Goal: Task Accomplishment & Management: Manage account settings

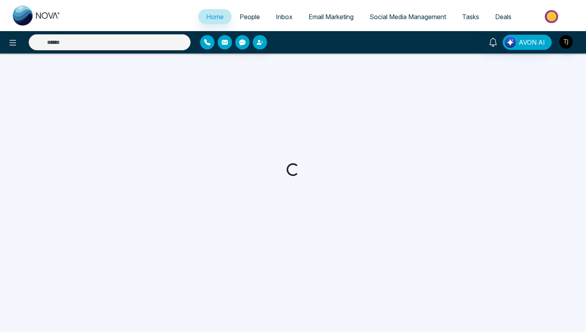
select select "*"
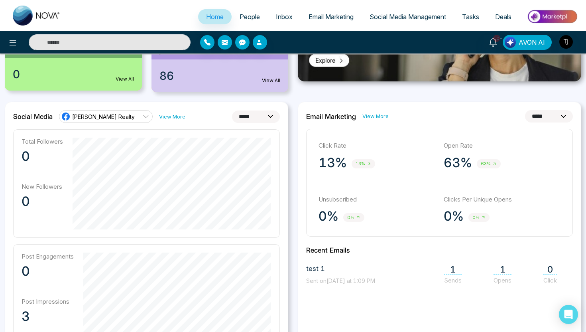
scroll to position [168, 0]
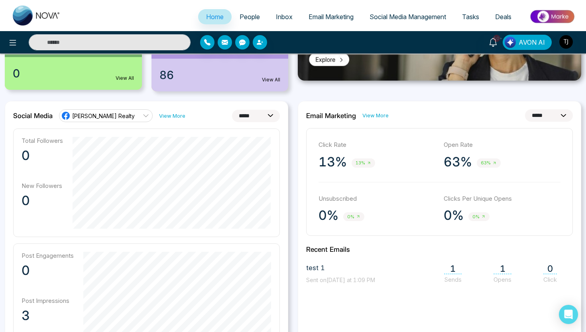
click at [125, 118] on span "[PERSON_NAME] Realty" at bounding box center [103, 116] width 63 height 8
click at [242, 118] on select "**********" at bounding box center [256, 116] width 48 height 12
select select "**"
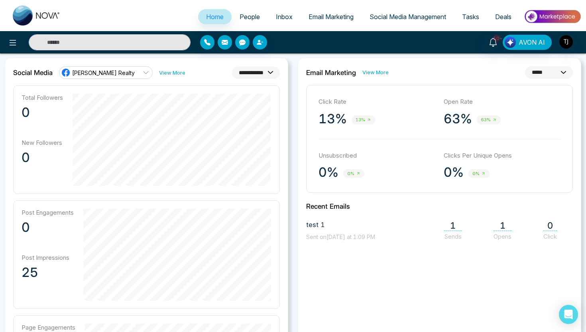
scroll to position [223, 0]
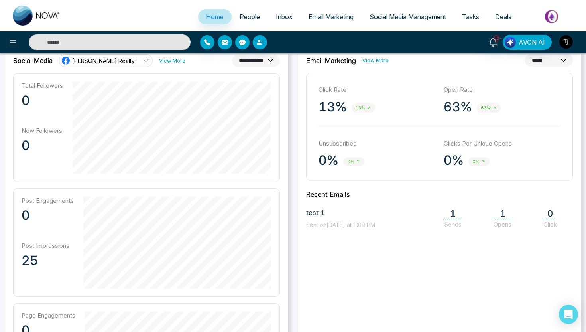
click at [449, 235] on div "**********" at bounding box center [439, 233] width 283 height 374
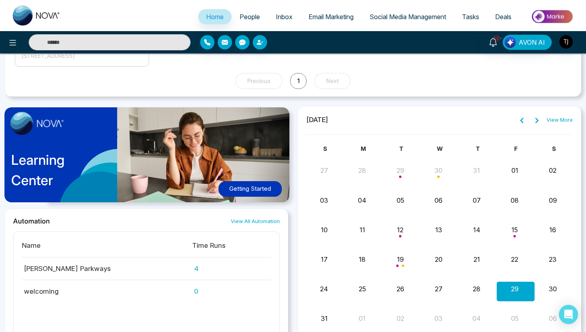
scroll to position [860, 0]
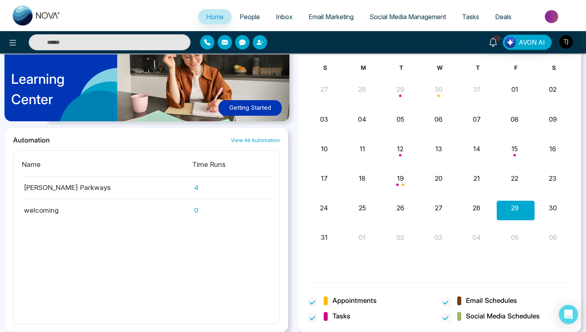
click at [243, 20] on span "People" at bounding box center [250, 17] width 20 height 8
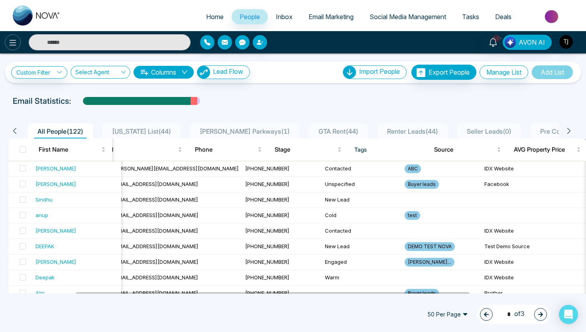
click at [15, 43] on icon at bounding box center [13, 43] width 10 height 10
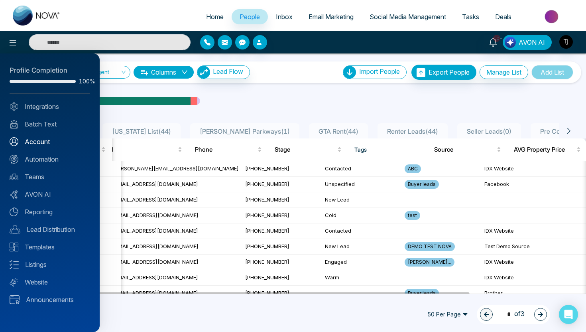
click at [35, 143] on link "Account" at bounding box center [50, 142] width 81 height 10
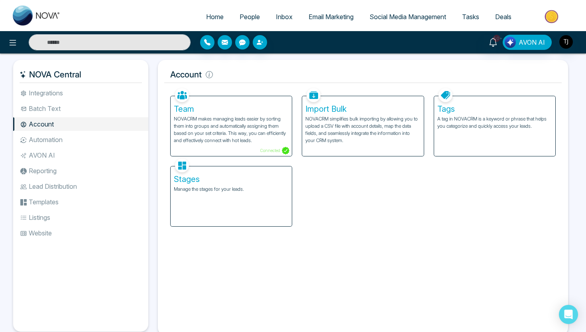
click at [211, 185] on p "Manage the stages for your leads." at bounding box center [231, 188] width 115 height 7
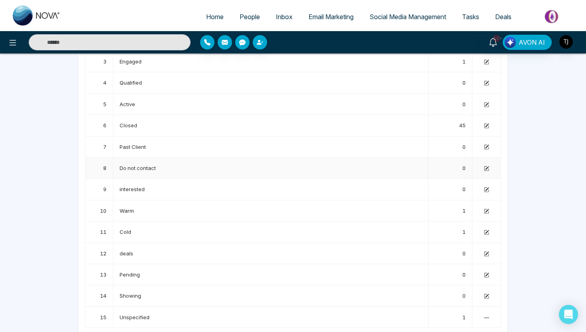
scroll to position [117, 0]
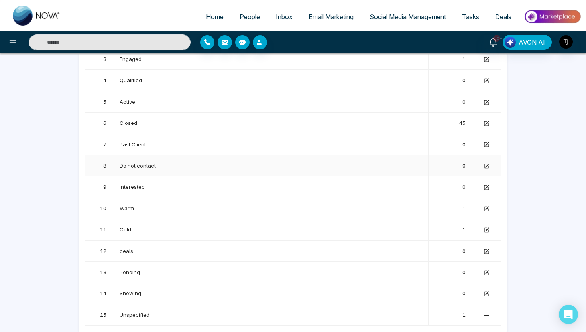
click at [486, 165] on icon at bounding box center [486, 165] width 5 height 5
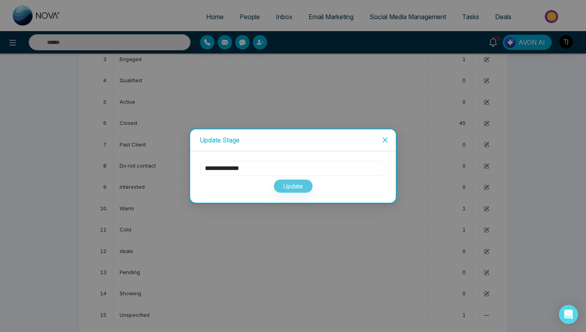
drag, startPoint x: 259, startPoint y: 169, endPoint x: 187, endPoint y: 169, distance: 71.8
click at [187, 169] on div "**********" at bounding box center [293, 166] width 586 height 332
click at [384, 138] on icon "close" at bounding box center [385, 140] width 6 height 6
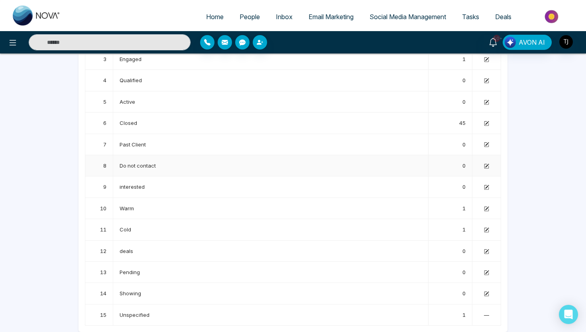
scroll to position [0, 0]
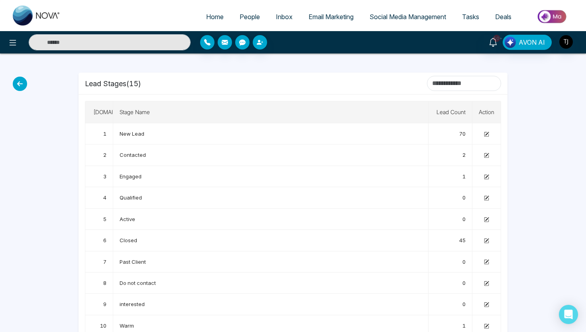
click at [244, 15] on span "People" at bounding box center [250, 17] width 20 height 8
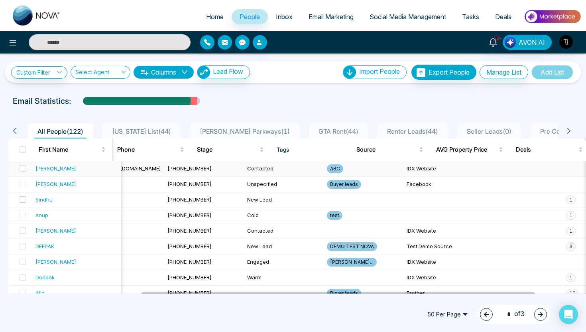
scroll to position [0, 270]
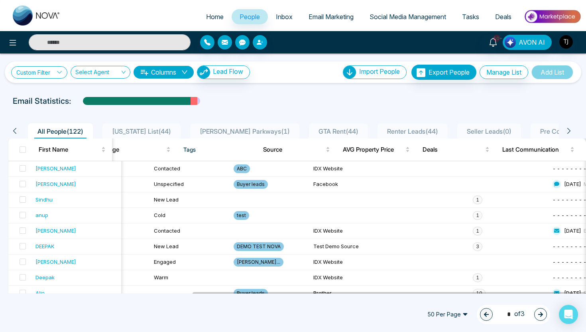
click at [43, 75] on link "Custom Filter" at bounding box center [39, 72] width 56 height 12
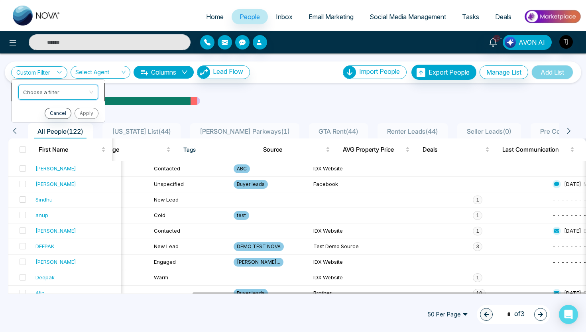
click at [44, 90] on input "search" at bounding box center [55, 91] width 65 height 12
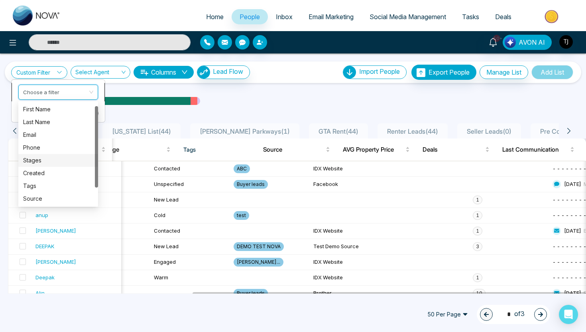
scroll to position [26, 0]
click at [46, 199] on div "Last Communication" at bounding box center [58, 198] width 70 height 9
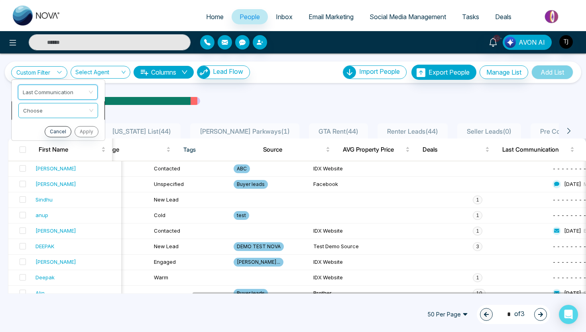
click at [51, 110] on input "search" at bounding box center [55, 109] width 65 height 12
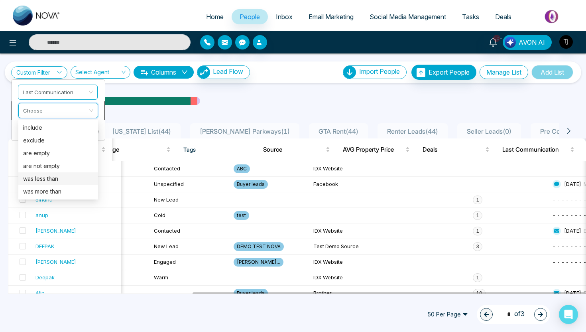
click at [47, 176] on div "was less than" at bounding box center [58, 178] width 70 height 9
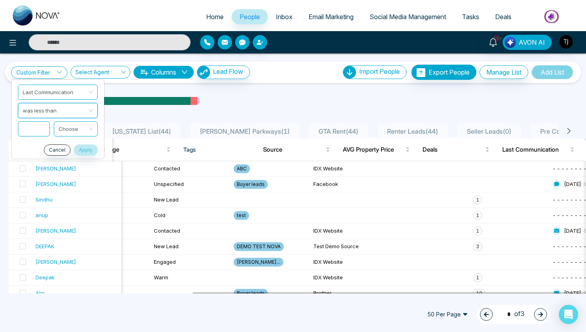
click at [39, 130] on input at bounding box center [34, 128] width 32 height 15
click at [83, 130] on input "search" at bounding box center [73, 128] width 29 height 12
click at [241, 95] on div "Email Statistics:" at bounding box center [293, 101] width 561 height 12
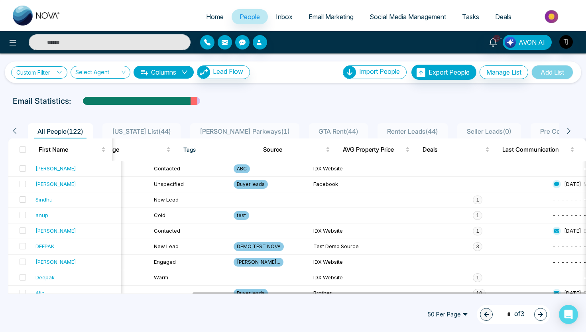
click at [40, 73] on link "Custom Filter" at bounding box center [39, 72] width 56 height 12
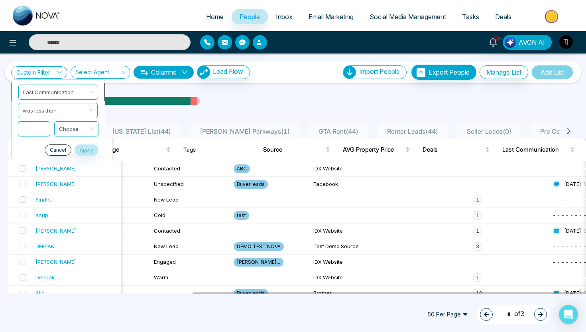
click at [62, 98] on span "Last Communication" at bounding box center [58, 92] width 70 height 14
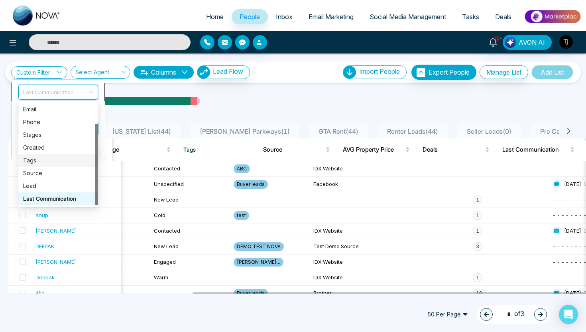
click at [47, 164] on div "Tags" at bounding box center [58, 160] width 70 height 9
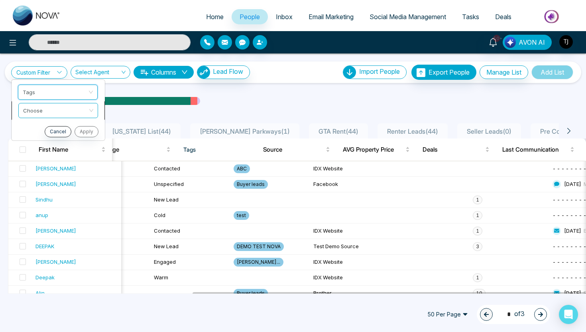
click at [51, 114] on input "search" at bounding box center [55, 109] width 65 height 12
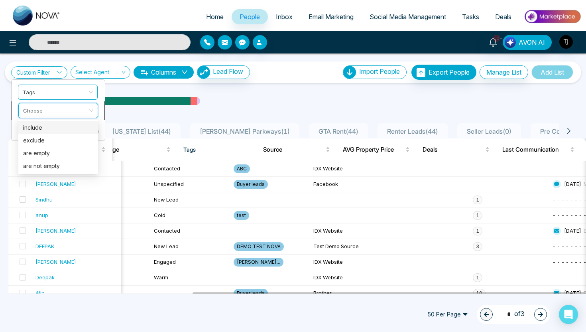
click at [49, 128] on div "include" at bounding box center [58, 127] width 70 height 9
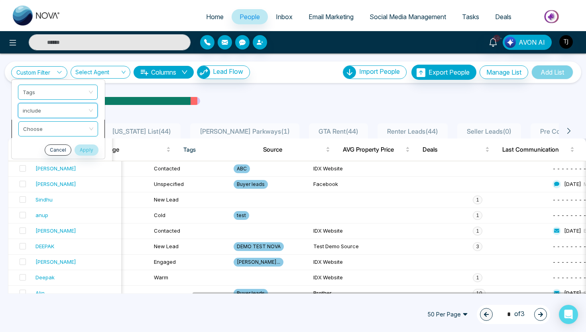
click at [62, 129] on input "search" at bounding box center [55, 128] width 65 height 12
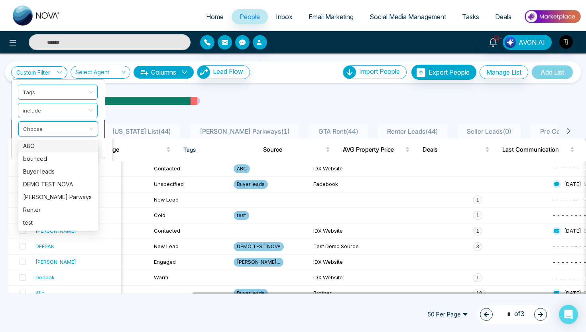
click at [43, 148] on div "ABC" at bounding box center [58, 146] width 70 height 9
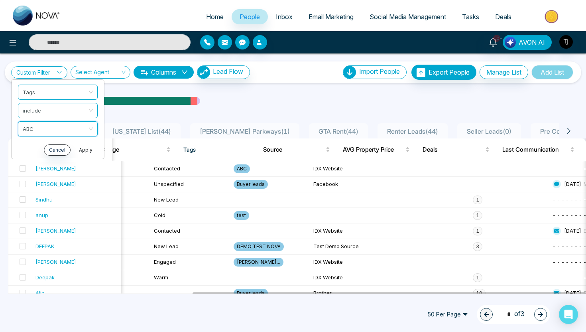
click at [84, 153] on button "Apply" at bounding box center [86, 149] width 24 height 11
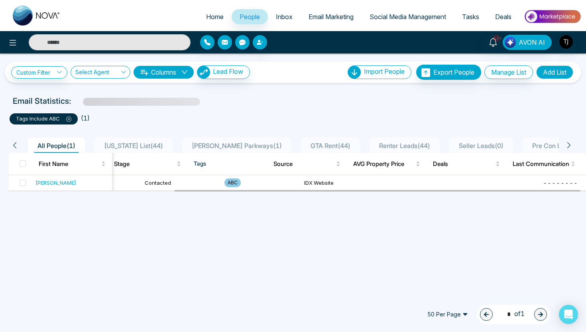
scroll to position [0, 244]
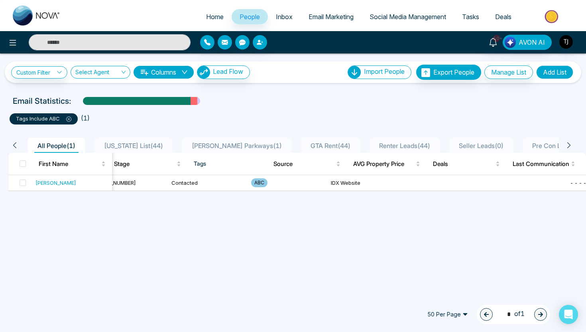
click at [559, 70] on button "Add List" at bounding box center [554, 72] width 37 height 14
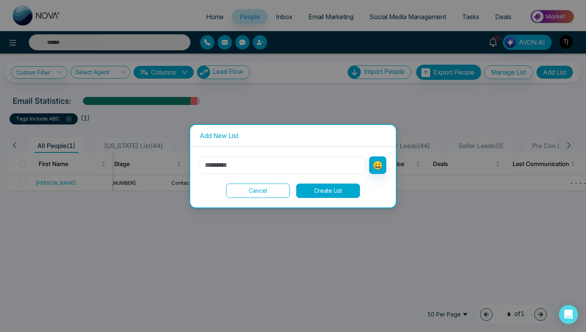
click at [276, 162] on input "text" at bounding box center [283, 165] width 166 height 18
click at [233, 159] on input "text" at bounding box center [283, 165] width 166 height 18
type input "********"
click at [327, 189] on button "Create List" at bounding box center [328, 190] width 64 height 14
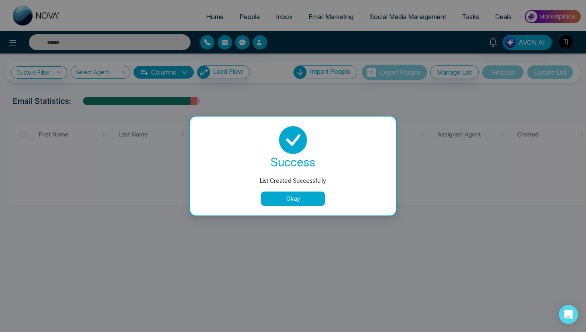
click at [277, 202] on button "Okay" at bounding box center [293, 198] width 64 height 14
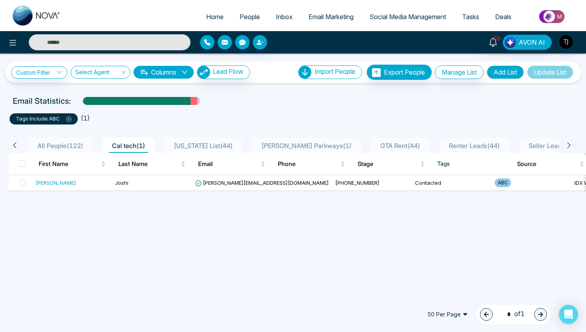
click at [210, 143] on span "[US_STATE] List ( 44 )" at bounding box center [203, 146] width 65 height 8
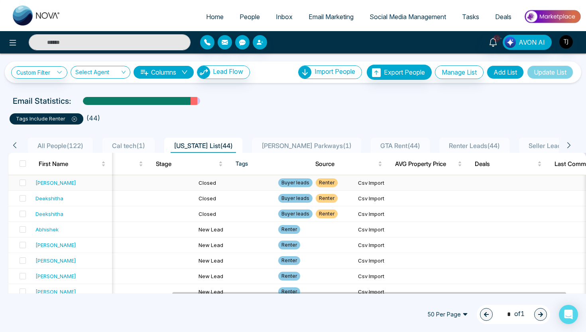
scroll to position [0, 200]
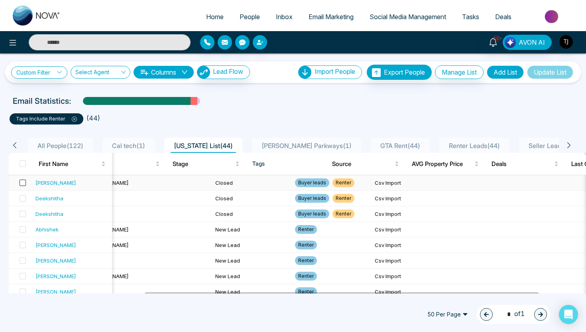
click at [22, 182] on span at bounding box center [23, 182] width 6 height 6
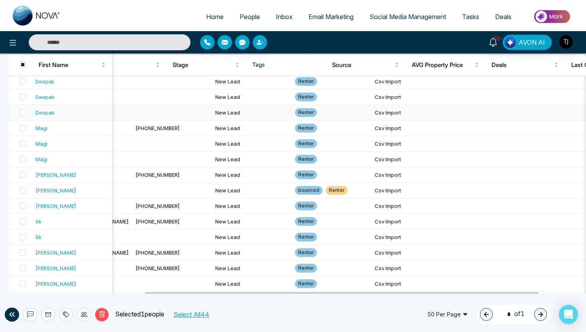
scroll to position [0, 0]
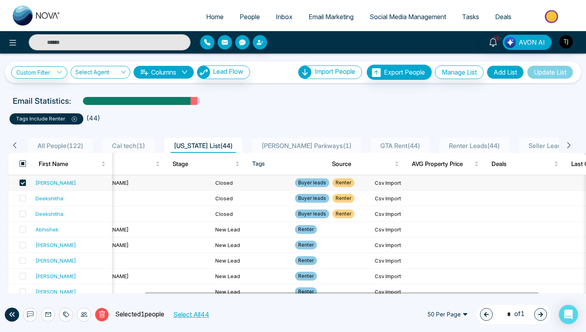
click at [21, 163] on span at bounding box center [23, 163] width 6 height 6
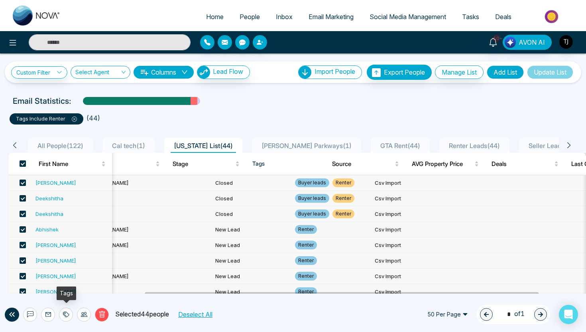
click at [65, 314] on icon at bounding box center [66, 314] width 6 height 6
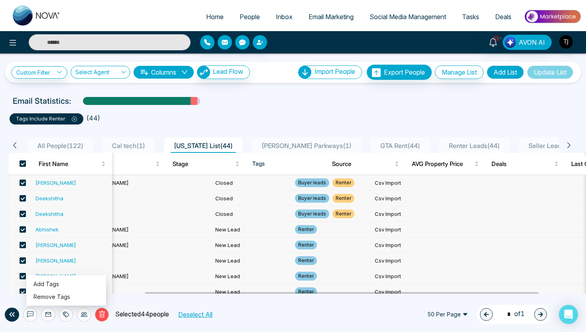
click at [82, 315] on icon at bounding box center [84, 314] width 6 height 6
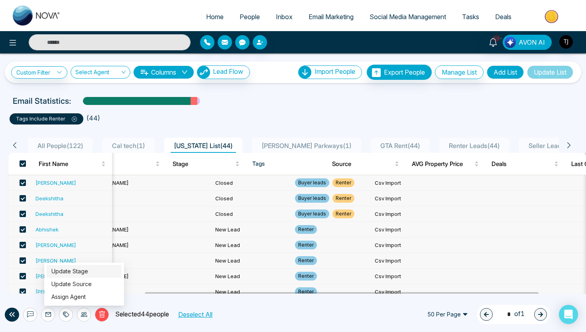
click at [66, 274] on link "Update Stage" at bounding box center [69, 271] width 37 height 7
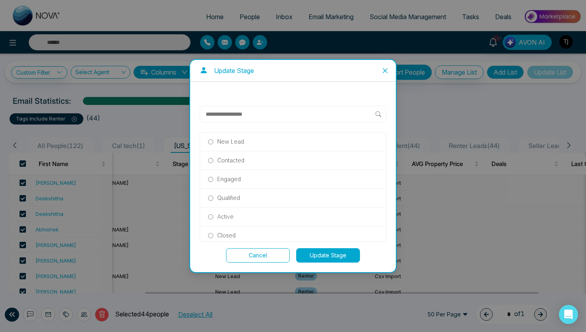
click at [318, 254] on button "Update Stage" at bounding box center [328, 255] width 64 height 14
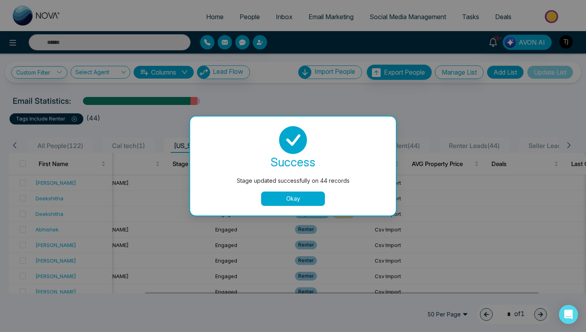
click at [313, 200] on button "Okay" at bounding box center [293, 198] width 64 height 14
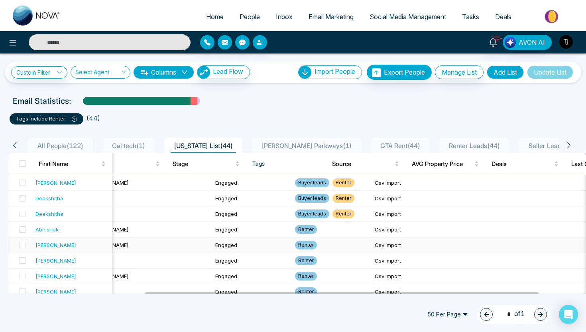
click at [43, 246] on div "[PERSON_NAME]" at bounding box center [55, 245] width 41 height 8
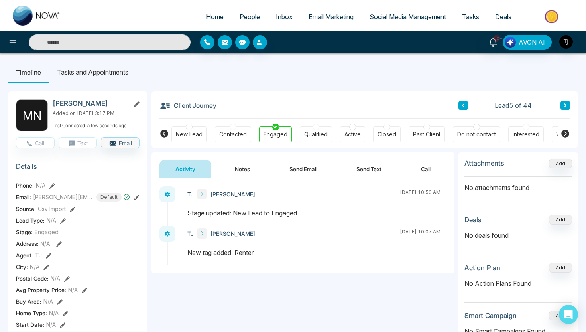
click at [235, 170] on button "Notes" at bounding box center [242, 169] width 47 height 18
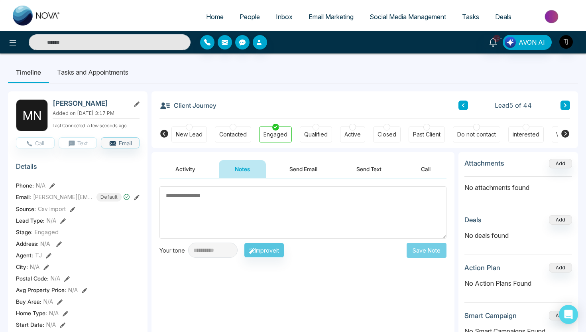
click at [308, 163] on button "Send Email" at bounding box center [303, 169] width 60 height 18
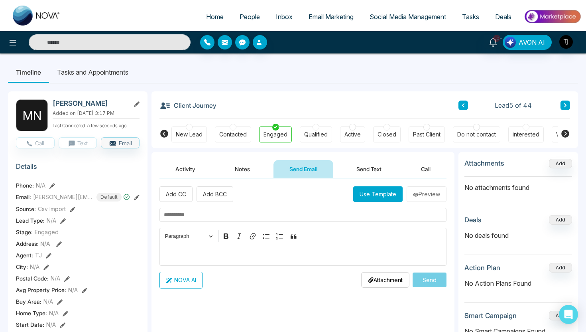
click at [378, 166] on button "Send Text" at bounding box center [368, 169] width 57 height 18
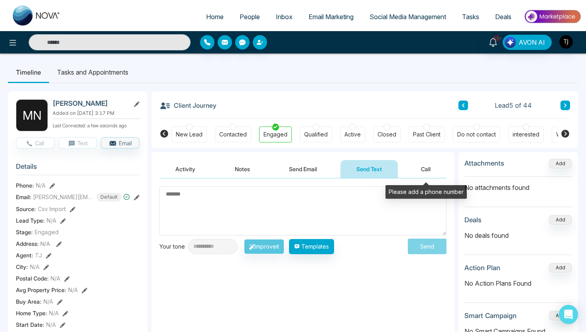
click at [423, 169] on button "Call" at bounding box center [425, 169] width 41 height 18
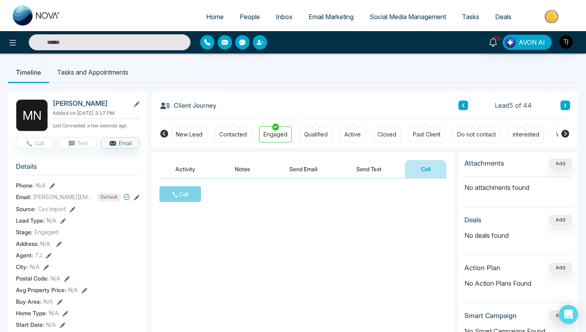
click at [370, 169] on button "Send Text" at bounding box center [368, 169] width 57 height 18
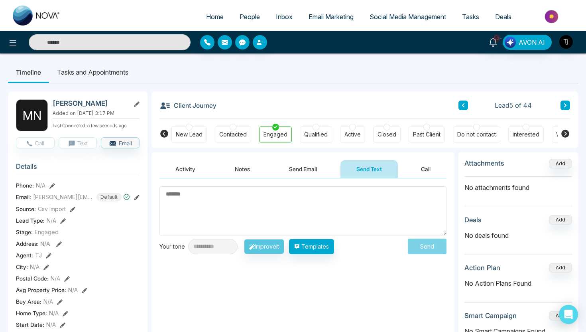
click at [237, 171] on button "Notes" at bounding box center [242, 169] width 47 height 18
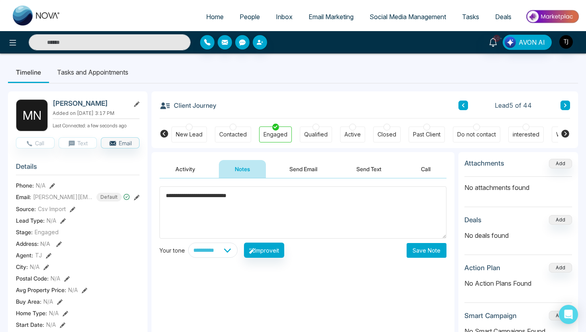
drag, startPoint x: 249, startPoint y: 196, endPoint x: 161, endPoint y: 196, distance: 87.3
click at [161, 196] on textarea "**********" at bounding box center [302, 212] width 287 height 52
click at [228, 230] on textarea "**********" at bounding box center [302, 212] width 287 height 52
type textarea "**********"
click at [417, 251] on button "Save Note" at bounding box center [427, 250] width 40 height 15
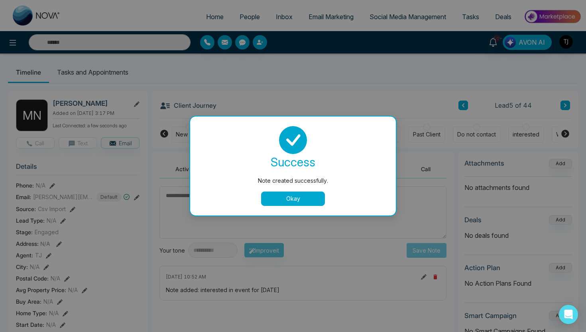
click at [295, 201] on button "Okay" at bounding box center [293, 198] width 64 height 14
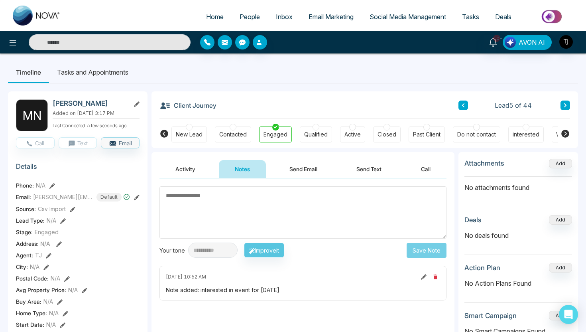
click at [177, 165] on button "Activity" at bounding box center [185, 169] width 52 height 18
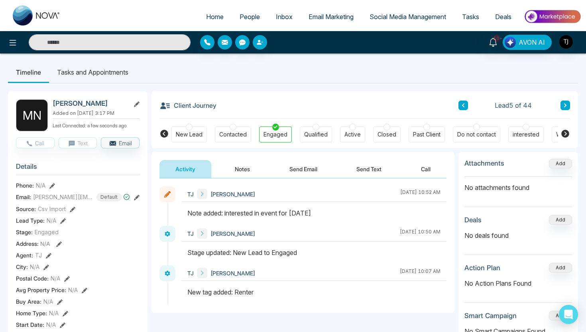
scroll to position [16, 0]
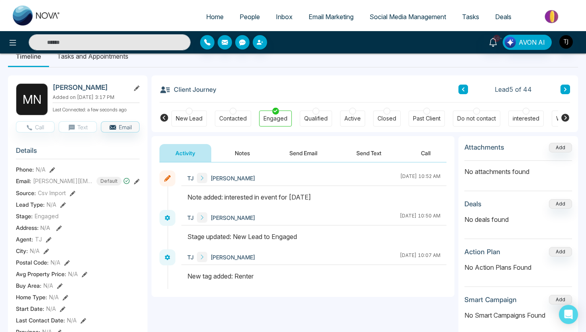
click at [305, 155] on button "Send Email" at bounding box center [303, 153] width 60 height 18
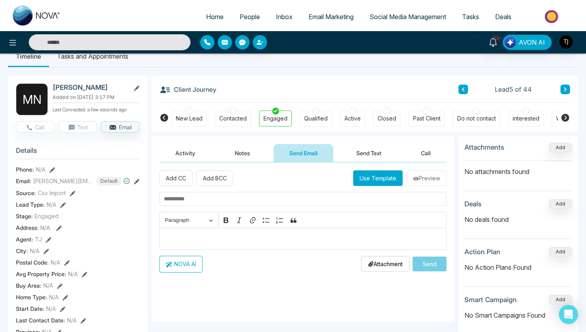
click at [262, 236] on p "Editor editing area: main" at bounding box center [303, 239] width 279 height 10
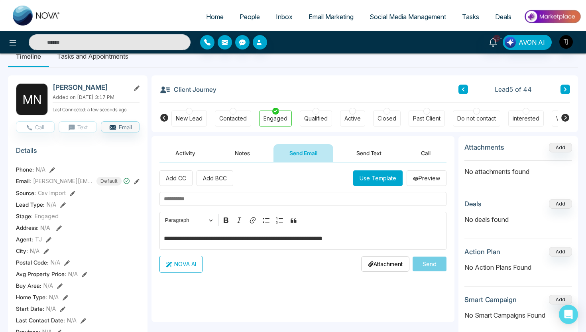
click at [181, 268] on button "NOVA AI" at bounding box center [180, 264] width 43 height 17
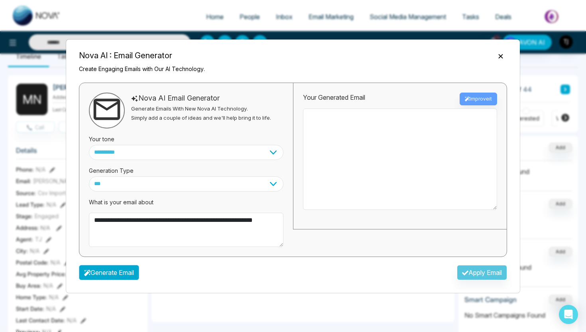
click at [114, 270] on button "Generate Email" at bounding box center [109, 272] width 60 height 15
type textarea "**********"
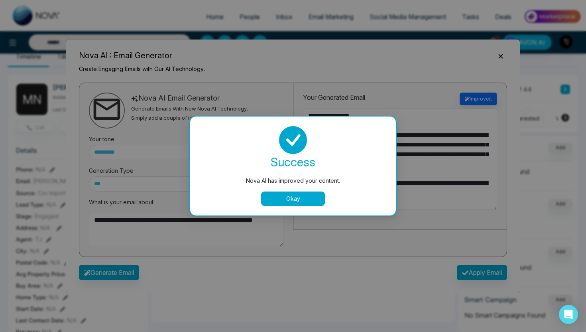
click at [318, 196] on button "Okay" at bounding box center [293, 198] width 64 height 14
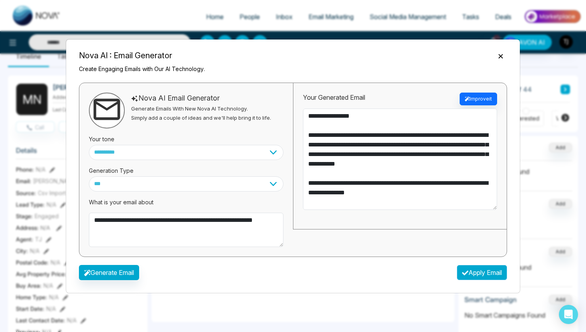
click at [468, 270] on button "Apply Email" at bounding box center [482, 272] width 50 height 15
type textarea "**********"
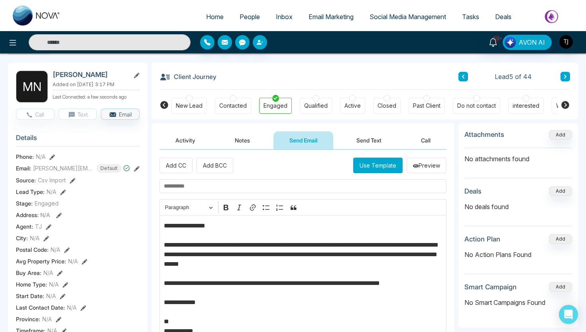
scroll to position [23, 0]
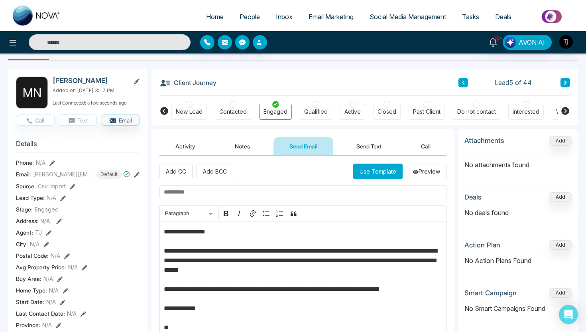
click at [369, 148] on button "Send Text" at bounding box center [368, 146] width 57 height 18
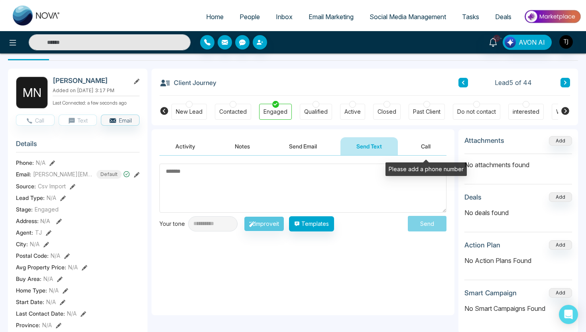
click at [423, 150] on button "Call" at bounding box center [425, 146] width 41 height 18
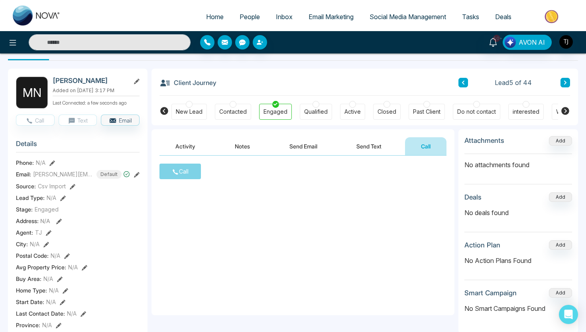
click at [378, 150] on button "Send Text" at bounding box center [368, 146] width 57 height 18
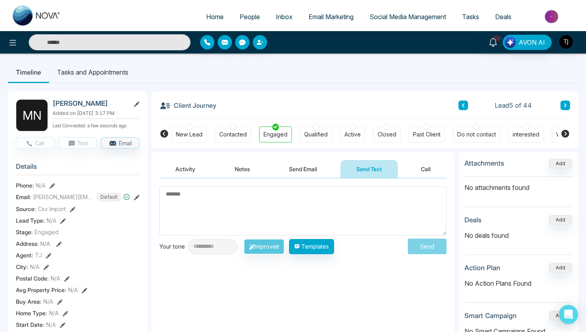
click at [89, 74] on li "Tasks and Appointments" at bounding box center [92, 72] width 87 height 22
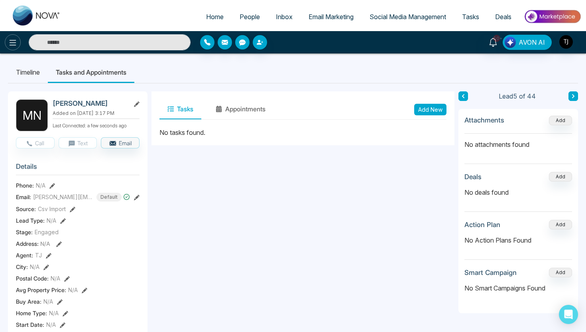
click at [15, 45] on icon at bounding box center [13, 43] width 7 height 6
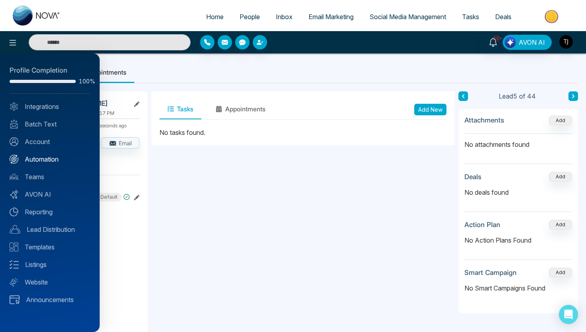
click at [42, 161] on link "Automation" at bounding box center [50, 159] width 81 height 10
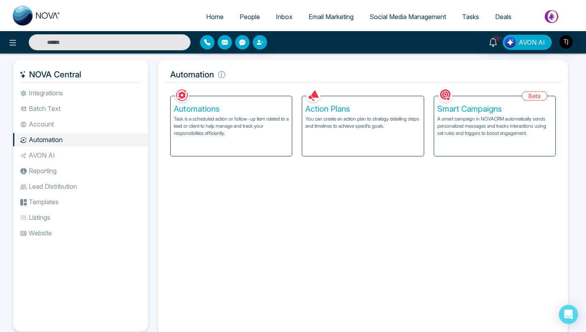
click at [339, 108] on h5 "Action Plans" at bounding box center [362, 109] width 115 height 10
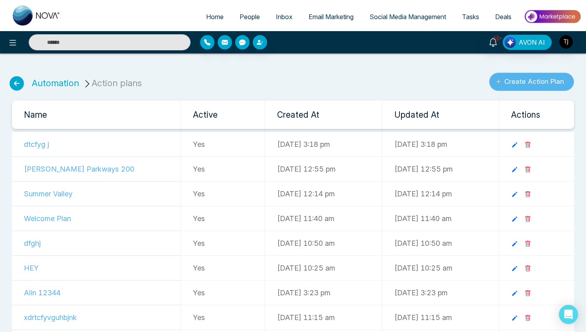
click at [539, 80] on button "Create Action Plan" at bounding box center [531, 82] width 85 height 18
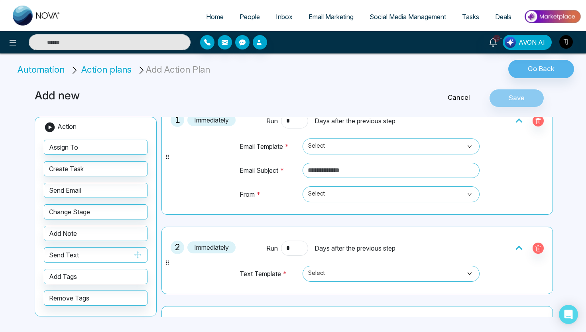
scroll to position [118, 0]
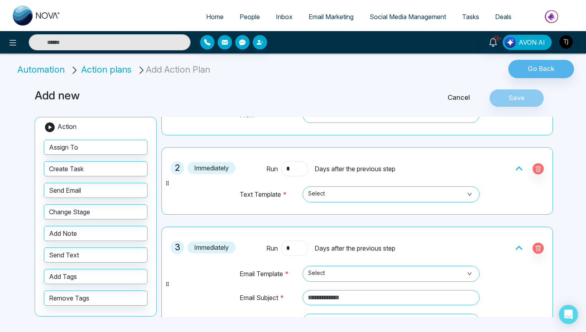
click at [292, 253] on input "*" at bounding box center [294, 247] width 27 height 15
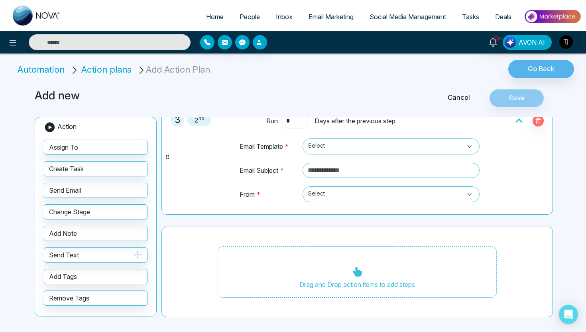
type input "*"
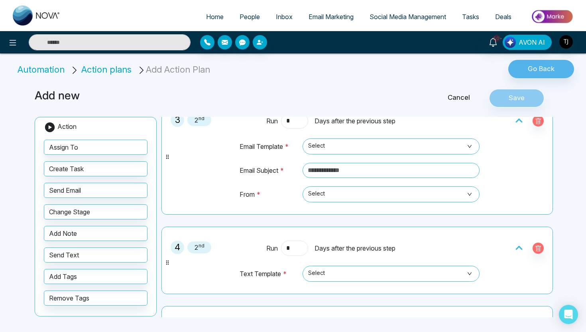
click at [301, 248] on input "*" at bounding box center [294, 247] width 27 height 15
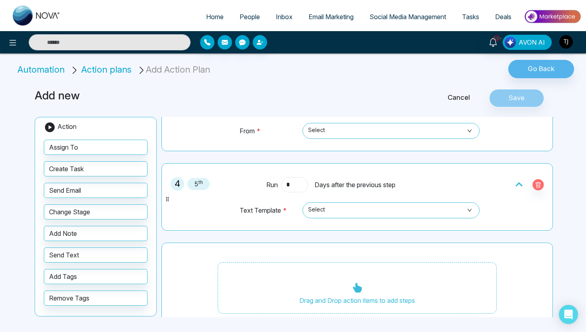
scroll to position [325, 0]
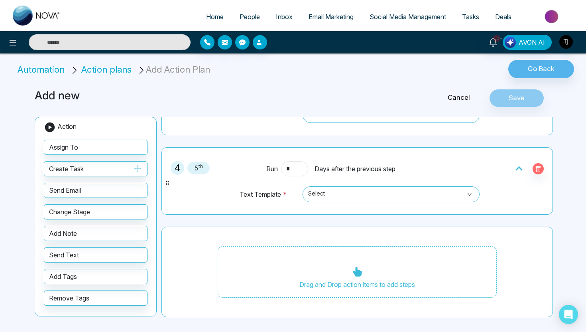
type input "*"
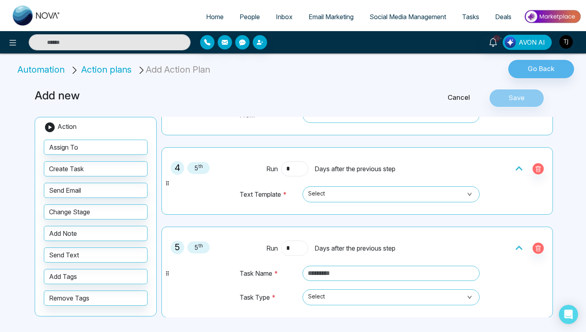
click at [294, 250] on input "*" at bounding box center [294, 247] width 27 height 15
type input "*"
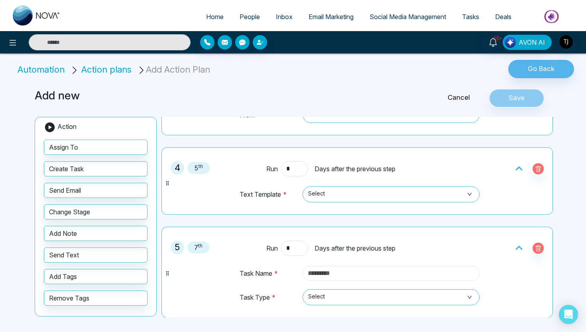
click at [323, 271] on input "text" at bounding box center [391, 273] width 177 height 15
click at [207, 13] on span "Home" at bounding box center [215, 17] width 18 height 8
select select "*"
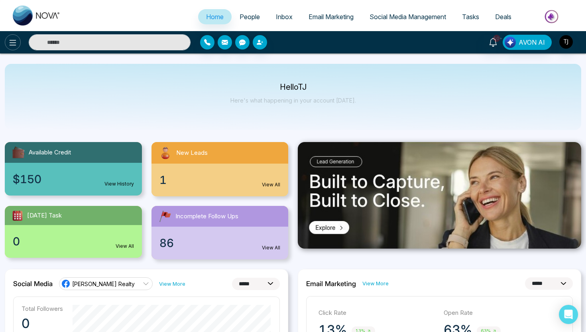
click at [10, 45] on icon at bounding box center [13, 43] width 10 height 10
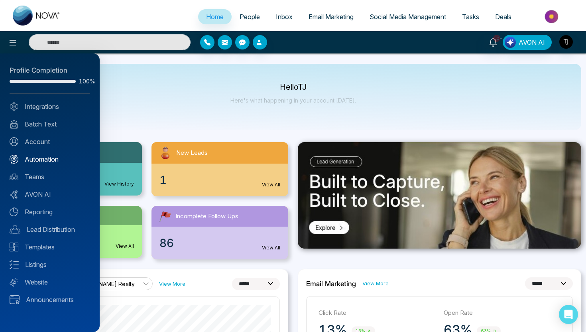
click at [43, 159] on link "Automation" at bounding box center [50, 159] width 81 height 10
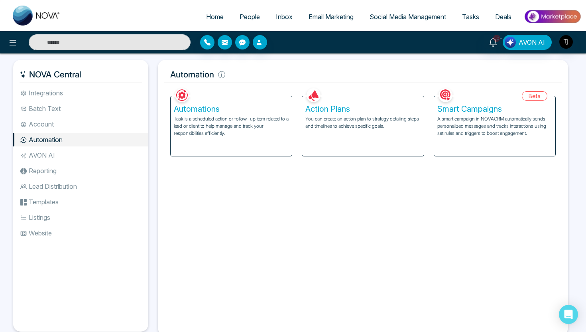
click at [223, 104] on h5 "Automations" at bounding box center [231, 109] width 115 height 10
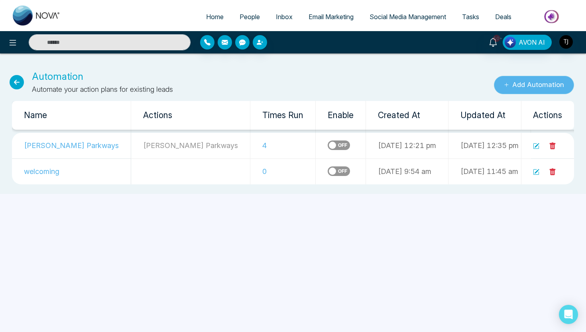
click at [508, 79] on button "Add Automation" at bounding box center [534, 85] width 80 height 18
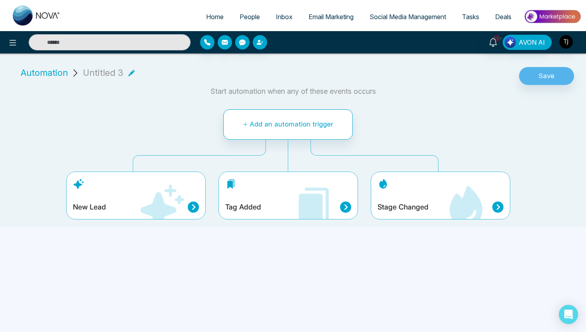
click at [244, 191] on div "Tag Added" at bounding box center [288, 195] width 140 height 48
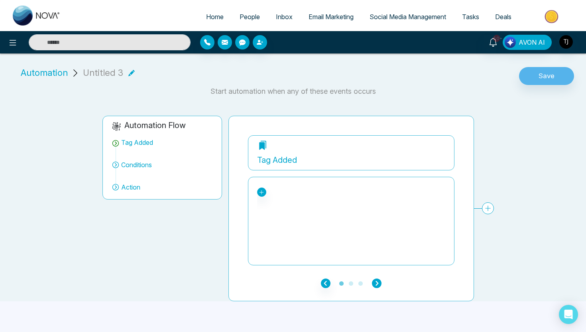
click at [378, 285] on icon "button" at bounding box center [377, 283] width 10 height 10
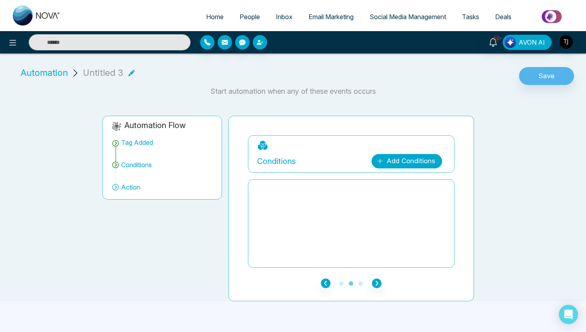
click at [391, 161] on link "Add Conditions" at bounding box center [407, 161] width 71 height 14
click at [388, 186] on select "**********" at bounding box center [405, 184] width 53 height 15
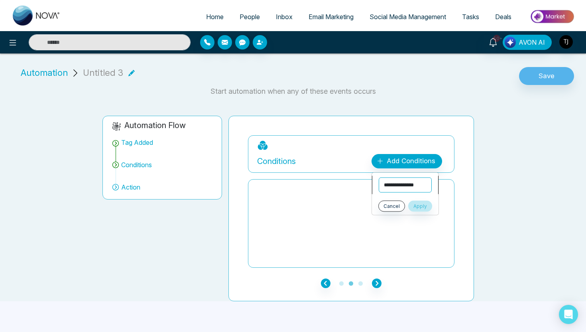
select select "****"
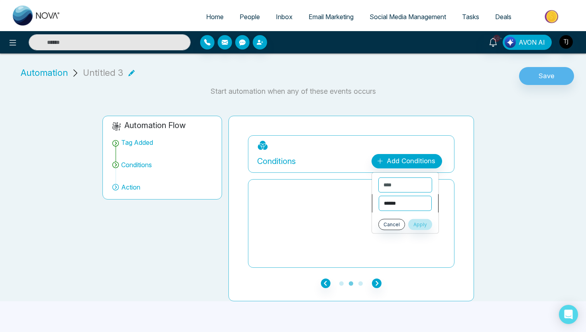
click at [393, 204] on select "**********" at bounding box center [405, 203] width 53 height 15
select select "*******"
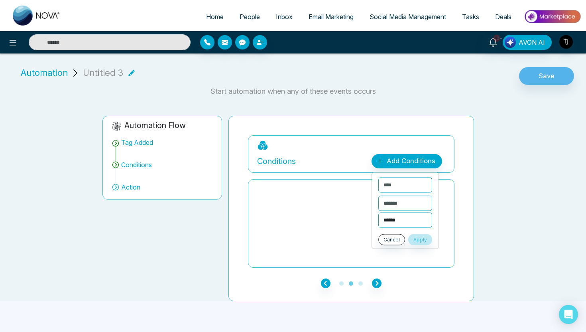
click at [402, 218] on select "**********" at bounding box center [405, 219] width 54 height 15
select select "***"
click at [432, 241] on button "Apply" at bounding box center [420, 239] width 24 height 11
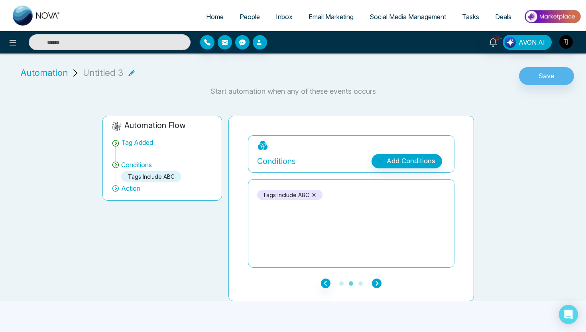
click at [376, 281] on icon "button" at bounding box center [377, 283] width 10 height 10
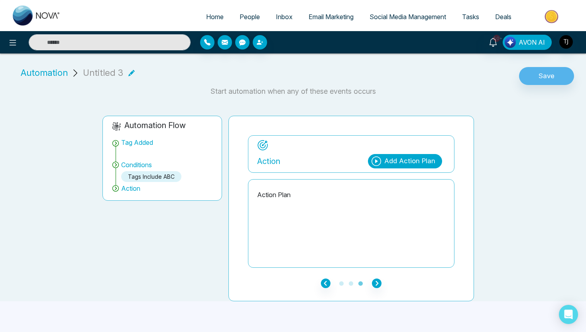
click at [413, 177] on div "Action Add Action Plan Action Plan" at bounding box center [351, 201] width 207 height 132
click at [411, 160] on div "Add Action Plan" at bounding box center [409, 161] width 51 height 10
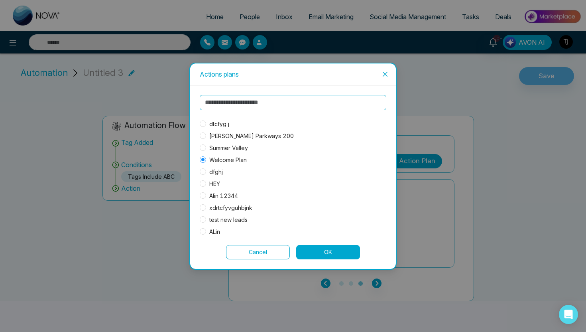
click at [319, 249] on button "OK" at bounding box center [328, 252] width 64 height 14
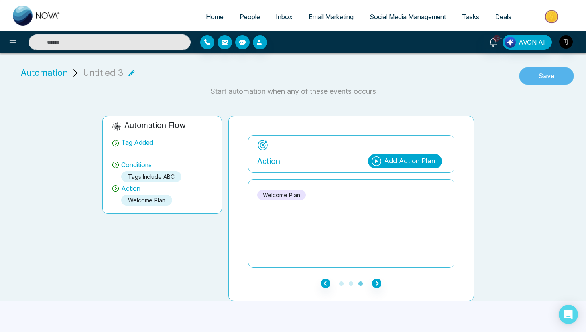
click at [539, 75] on button "Save" at bounding box center [546, 76] width 55 height 18
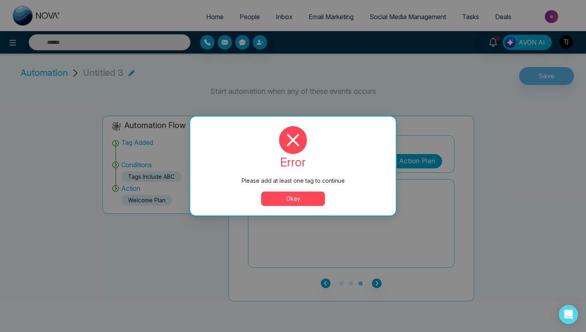
click at [313, 191] on div "error Please add at least one tag to continue Okay" at bounding box center [293, 166] width 187 height 80
click at [304, 210] on div "error Please add at least one tag to continue Okay" at bounding box center [293, 165] width 206 height 99
click at [304, 205] on button "Okay" at bounding box center [293, 198] width 64 height 14
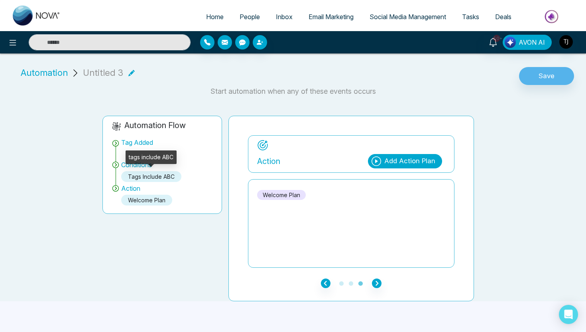
click at [137, 181] on div "tags include ABC" at bounding box center [151, 176] width 60 height 11
click at [326, 285] on icon "button" at bounding box center [326, 283] width 10 height 10
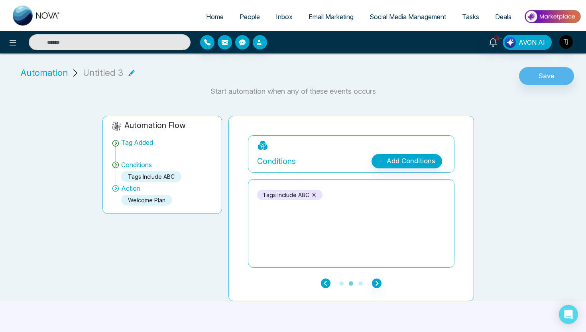
click at [326, 285] on icon "button" at bounding box center [326, 283] width 10 height 10
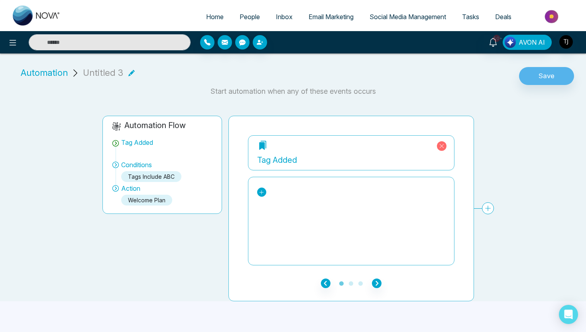
click at [263, 193] on icon at bounding box center [262, 192] width 6 height 6
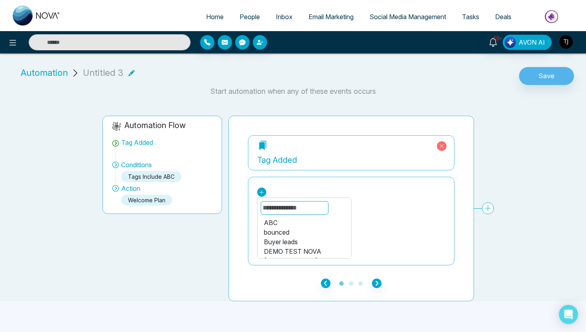
click at [276, 220] on div "ABC" at bounding box center [304, 223] width 81 height 10
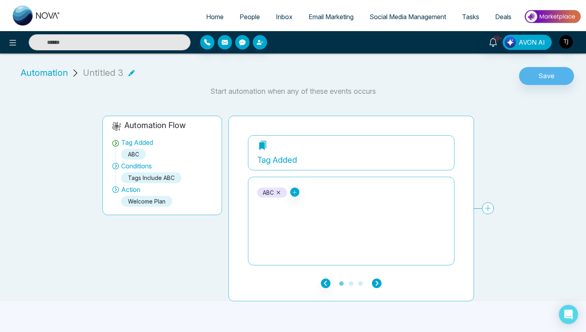
click at [377, 285] on icon "button" at bounding box center [377, 283] width 10 height 10
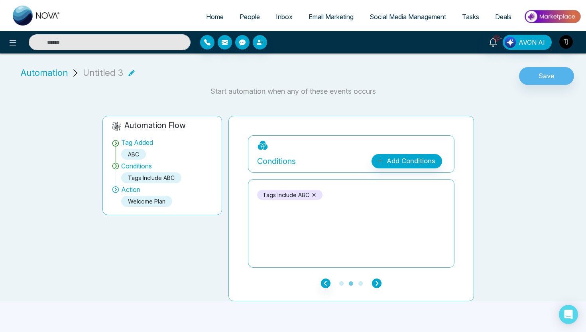
click at [377, 285] on icon "button" at bounding box center [377, 283] width 10 height 10
click at [547, 73] on button "Save" at bounding box center [546, 76] width 55 height 18
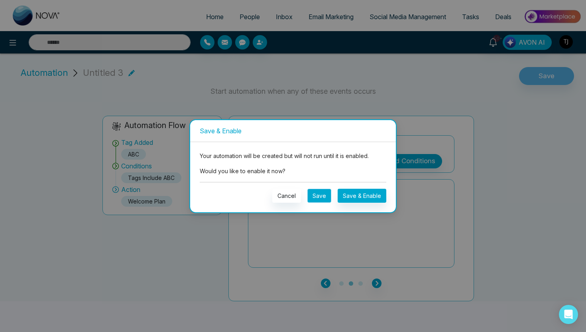
click at [321, 197] on button "Save" at bounding box center [319, 196] width 24 height 14
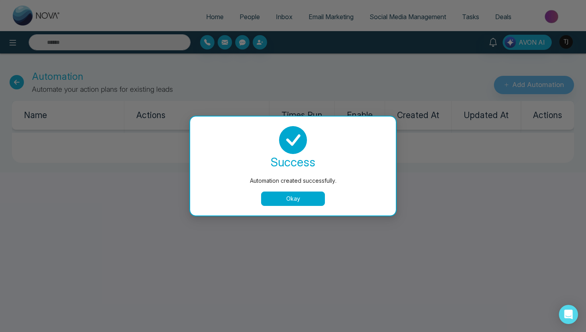
click at [305, 206] on div "success Automation created successfully. Okay" at bounding box center [293, 165] width 206 height 99
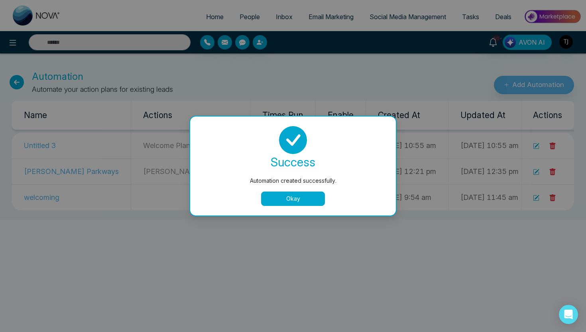
click at [304, 194] on button "Okay" at bounding box center [293, 198] width 64 height 14
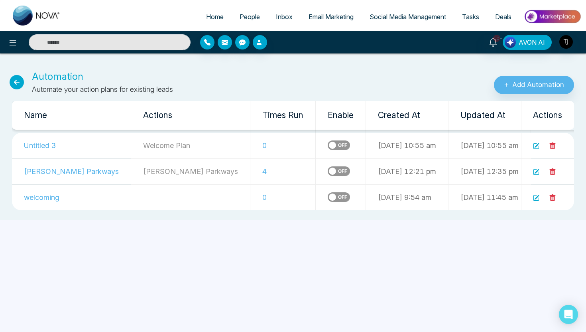
click at [331, 17] on span "Email Marketing" at bounding box center [331, 17] width 45 height 8
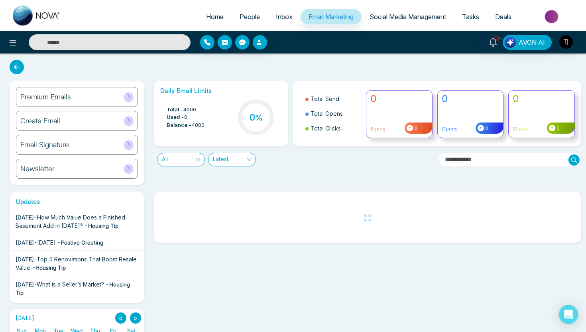
click at [50, 122] on h6 "Create Email" at bounding box center [40, 120] width 40 height 9
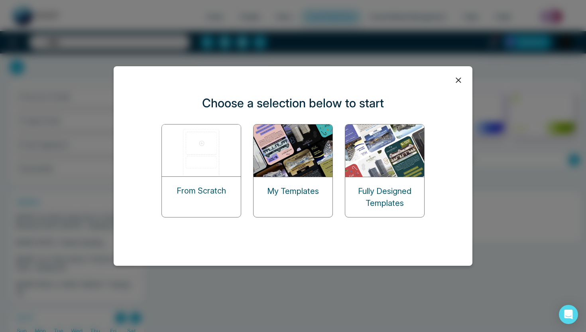
click at [203, 169] on img at bounding box center [202, 150] width 80 height 52
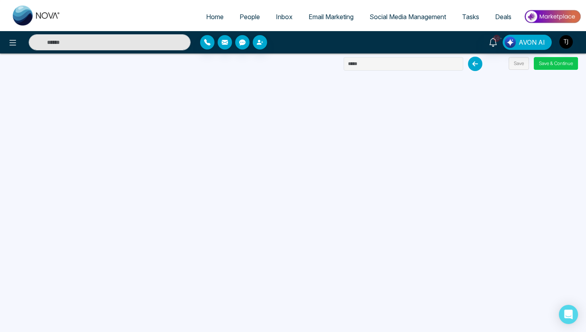
click at [539, 69] on button "Save & Continue" at bounding box center [556, 63] width 44 height 13
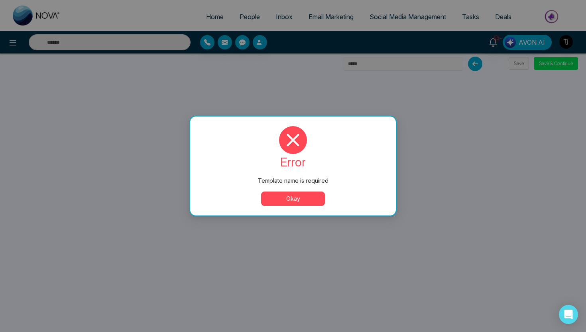
click at [301, 193] on button "Okay" at bounding box center [293, 198] width 64 height 14
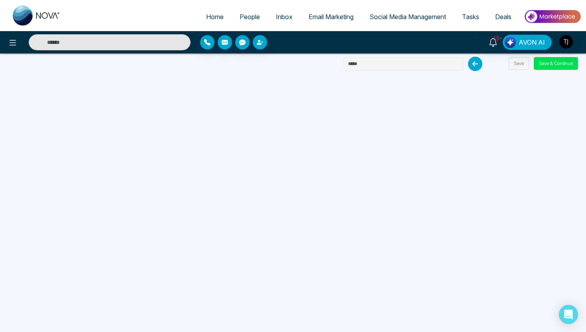
drag, startPoint x: 376, startPoint y: 63, endPoint x: 285, endPoint y: 61, distance: 90.9
click at [285, 61] on div "Home People Inbox Email Marketing Social Media Management Tasks Deals 10+ AVON …" at bounding box center [293, 166] width 586 height 332
type input "*"
type input "*******"
click at [558, 67] on button "Save & Continue" at bounding box center [556, 63] width 44 height 13
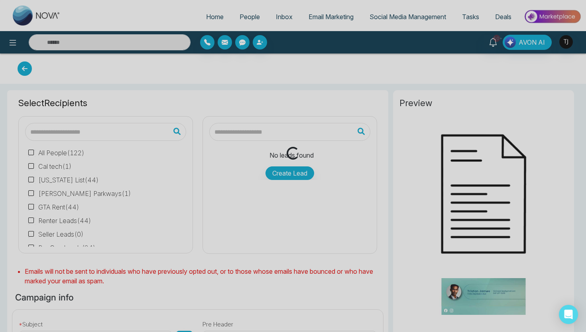
type input "*******"
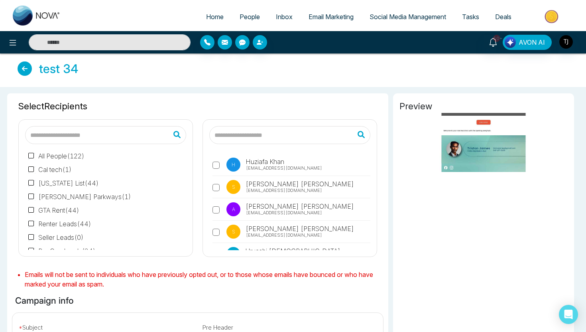
click at [39, 156] on label "All People ( 122 )" at bounding box center [56, 156] width 56 height 10
click at [332, 23] on link "Email Marketing" at bounding box center [331, 16] width 61 height 15
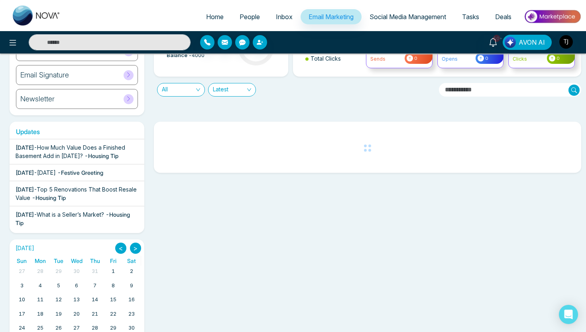
scroll to position [98, 0]
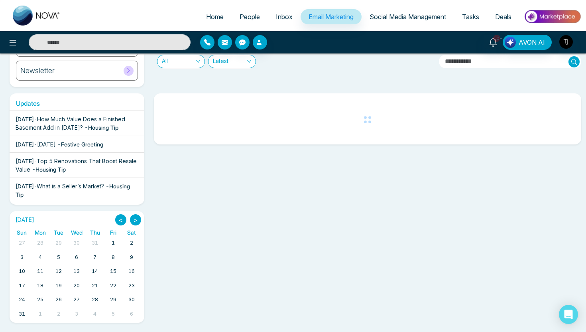
click at [184, 62] on span "All" at bounding box center [181, 61] width 38 height 13
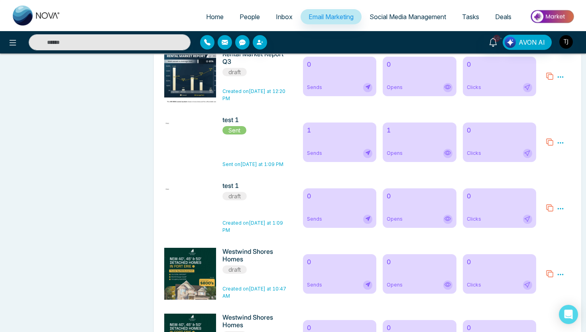
scroll to position [551, 0]
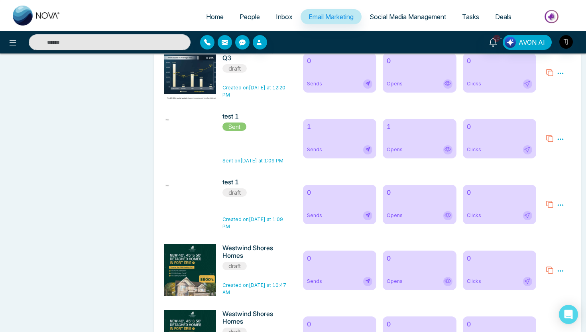
click at [338, 146] on div "1 Sends" at bounding box center [339, 138] width 73 height 39
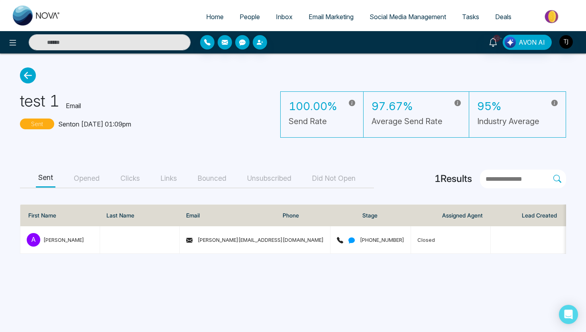
click at [95, 177] on button "Opened" at bounding box center [86, 178] width 31 height 18
click at [130, 181] on button "Clicks" at bounding box center [130, 178] width 24 height 18
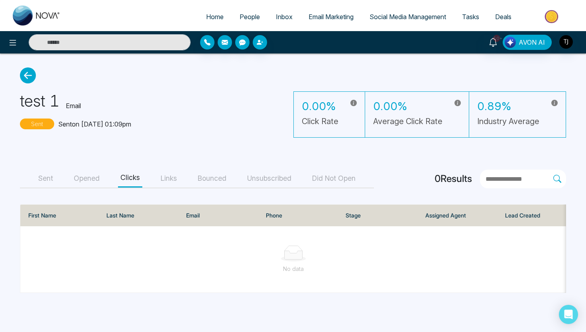
click at [170, 179] on button "Links" at bounding box center [168, 178] width 21 height 18
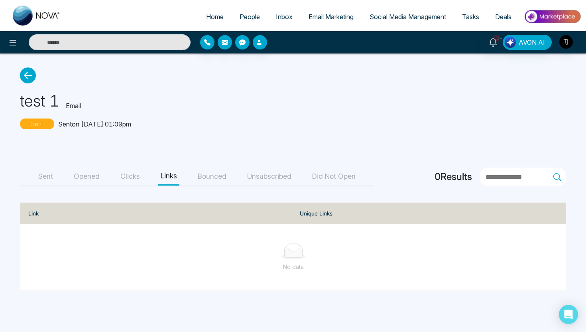
click at [223, 181] on button "Bounced" at bounding box center [211, 176] width 33 height 18
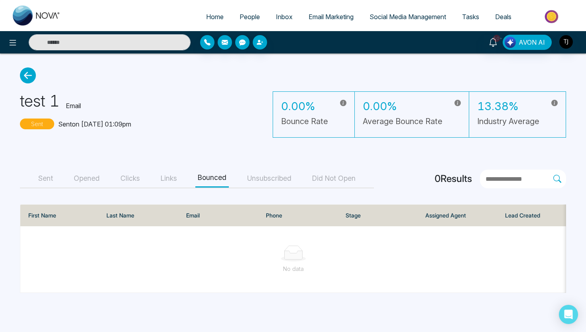
click at [270, 172] on button "Unsubscribed" at bounding box center [269, 178] width 49 height 18
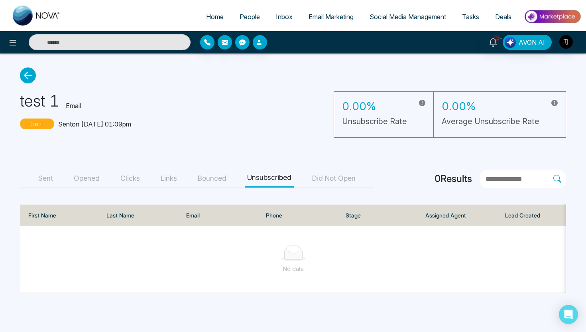
click at [47, 177] on button "Sent" at bounding box center [46, 178] width 20 height 18
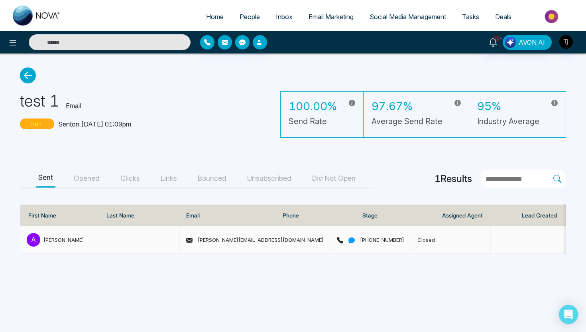
click at [238, 241] on span "[PERSON_NAME][EMAIL_ADDRESS][DOMAIN_NAME]" at bounding box center [255, 239] width 138 height 6
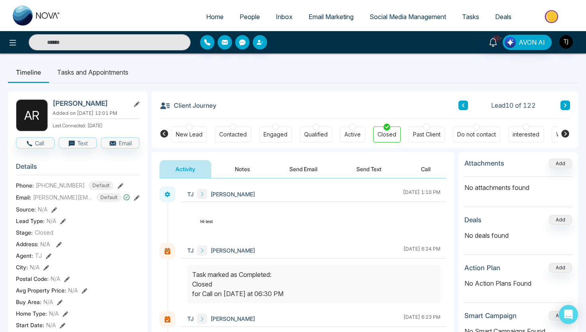
click at [397, 16] on span "Social Media Management" at bounding box center [408, 17] width 77 height 8
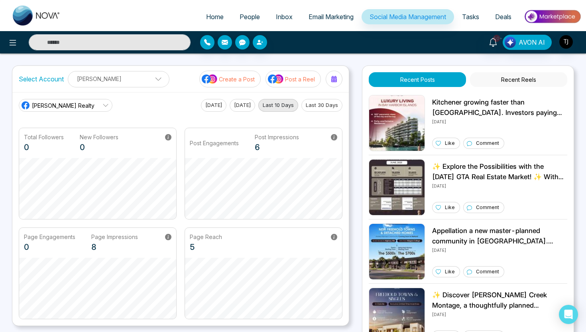
click at [242, 80] on p "Create a Post" at bounding box center [237, 79] width 36 height 8
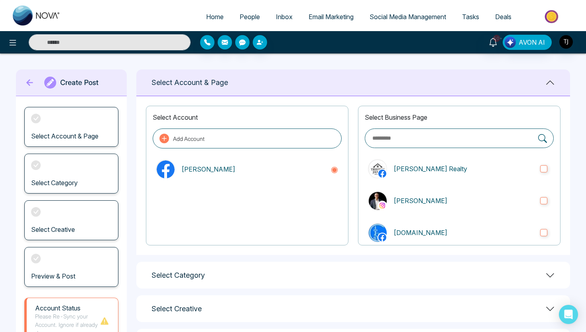
scroll to position [71, 0]
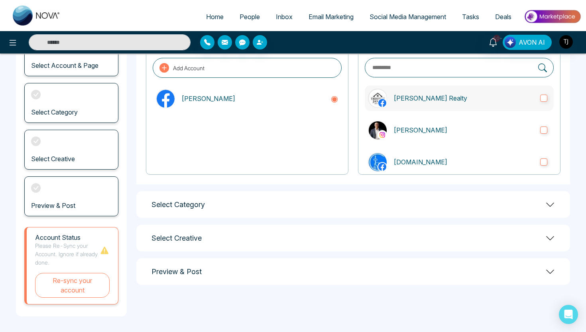
click at [419, 93] on p "[PERSON_NAME] Realty" at bounding box center [463, 98] width 140 height 10
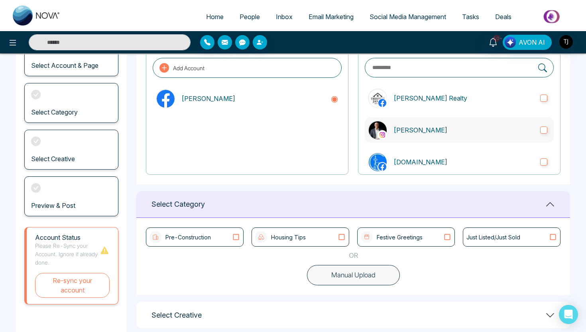
click at [421, 132] on p "[PERSON_NAME]" at bounding box center [463, 130] width 140 height 10
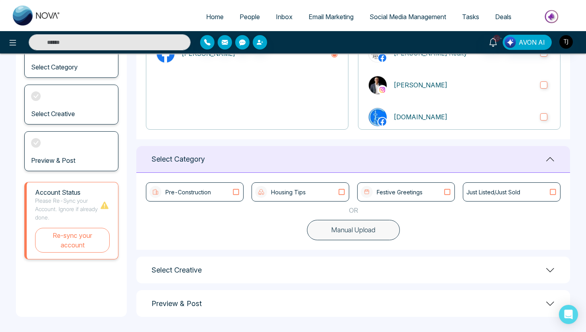
click at [366, 231] on button "Manual Upload" at bounding box center [353, 230] width 93 height 21
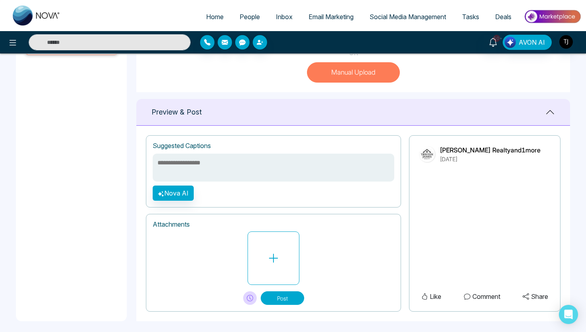
scroll to position [277, 0]
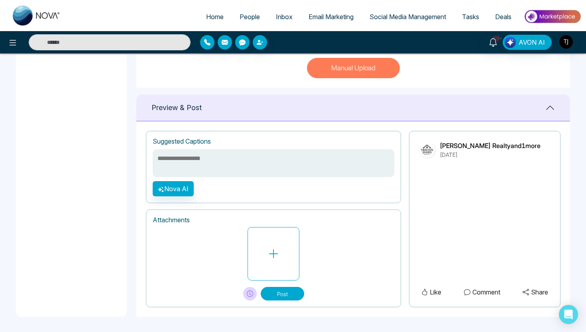
click at [241, 163] on textarea at bounding box center [274, 163] width 242 height 28
type textarea "*"
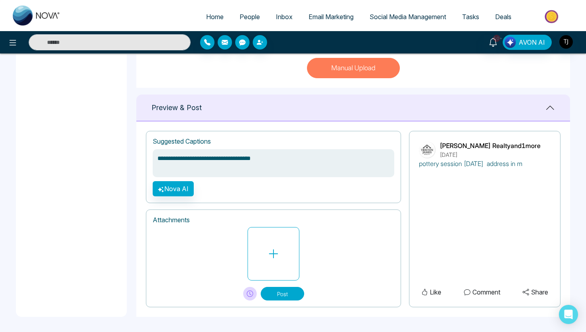
type textarea "**********"
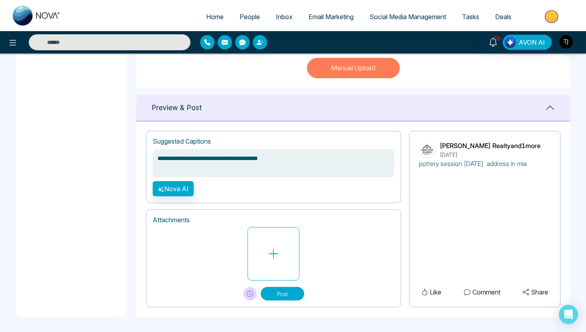
type textarea "**********"
click at [179, 187] on button "Nova AI" at bounding box center [173, 188] width 41 height 15
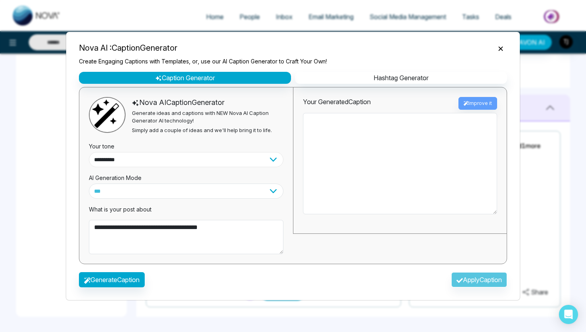
click at [133, 155] on select "**********" at bounding box center [186, 159] width 195 height 15
select select "*******"
click at [118, 281] on button "Generate Caption" at bounding box center [112, 279] width 66 height 15
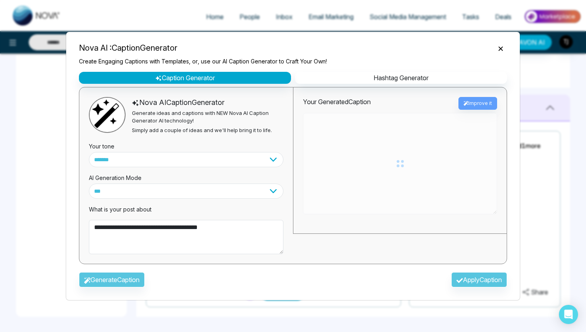
type textarea "**********"
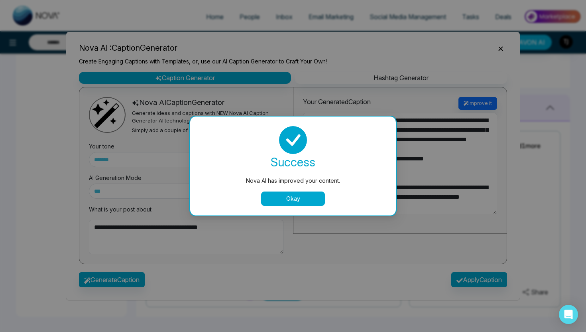
click at [288, 197] on button "Okay" at bounding box center [293, 198] width 64 height 14
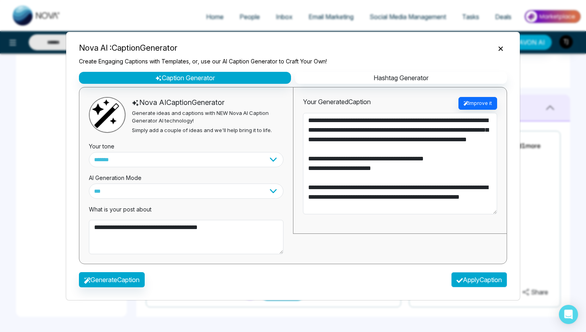
click at [469, 280] on button "Apply Caption" at bounding box center [479, 279] width 56 height 15
type textarea "**********"
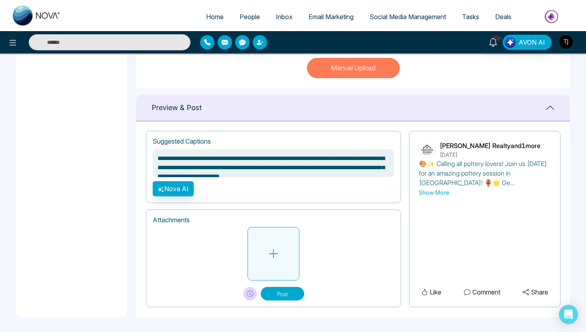
click at [269, 252] on icon at bounding box center [274, 254] width 12 height 12
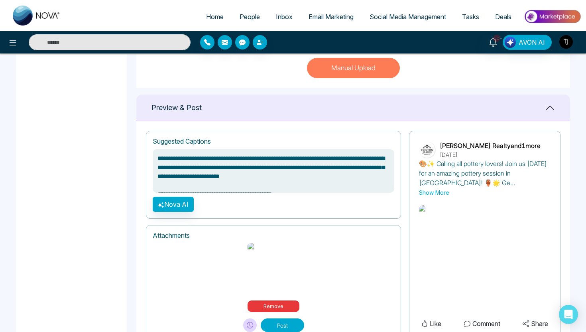
scroll to position [325, 0]
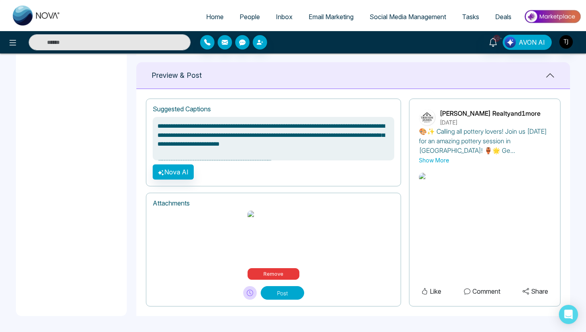
click at [435, 156] on button "Show More" at bounding box center [434, 160] width 30 height 8
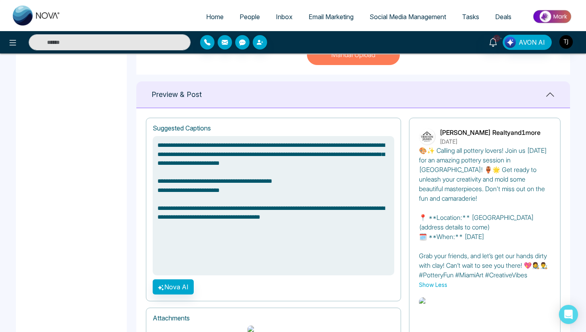
scroll to position [0, 0]
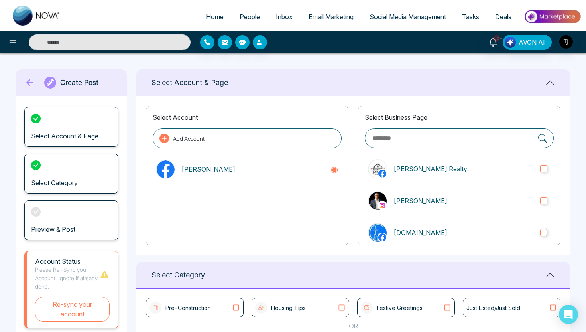
click at [380, 20] on span "Social Media Management" at bounding box center [408, 17] width 77 height 8
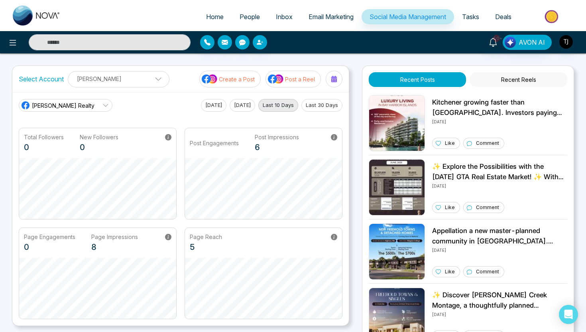
click at [298, 79] on p "Post a Reel" at bounding box center [300, 79] width 30 height 8
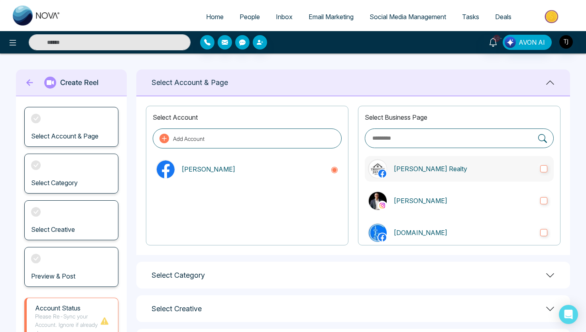
click at [404, 162] on label "[PERSON_NAME] Realty" at bounding box center [459, 169] width 189 height 26
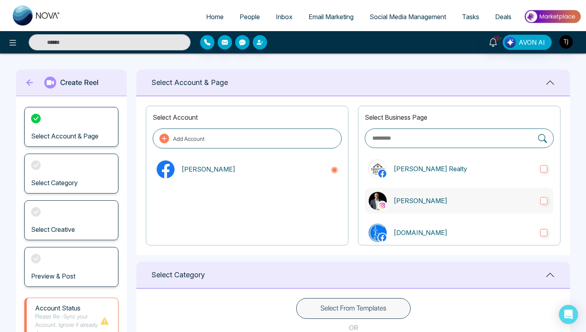
click at [400, 196] on p "[PERSON_NAME]" at bounding box center [463, 201] width 140 height 10
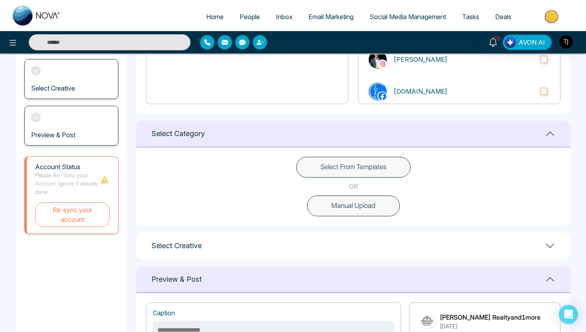
scroll to position [147, 0]
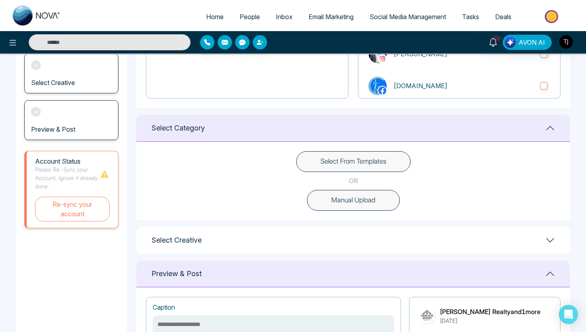
click at [324, 199] on button "Manual Upload" at bounding box center [353, 200] width 93 height 21
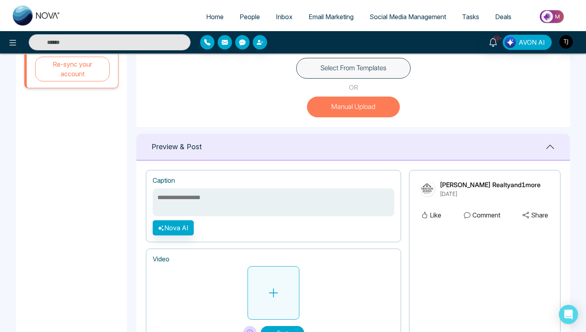
scroll to position [279, 0]
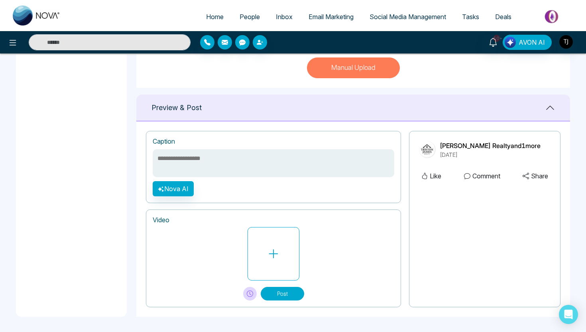
click at [502, 16] on span "Deals" at bounding box center [503, 17] width 16 height 8
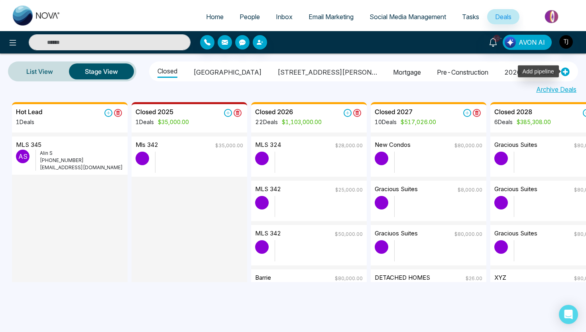
click at [563, 73] on icon at bounding box center [565, 72] width 8 height 8
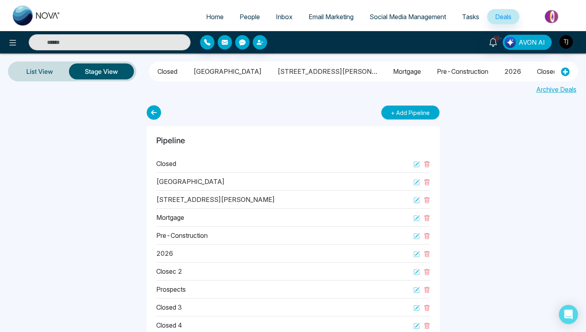
click at [431, 113] on button "+ Add Pipeline" at bounding box center [410, 112] width 59 height 14
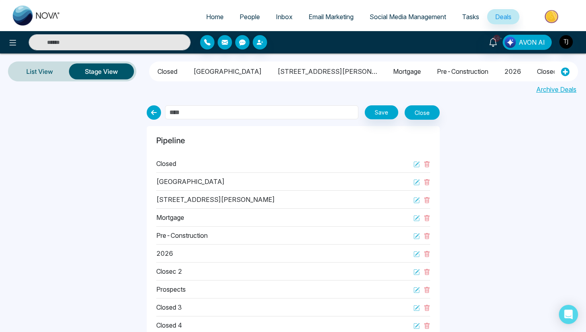
click at [211, 113] on input "text" at bounding box center [261, 112] width 193 height 14
type input "*"
type input "*********"
click at [388, 117] on button "Save" at bounding box center [381, 112] width 33 height 14
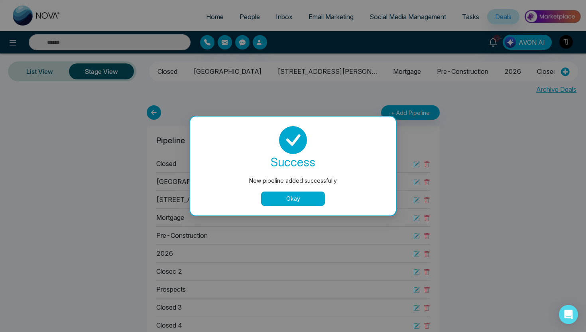
click at [320, 203] on button "Okay" at bounding box center [293, 198] width 64 height 14
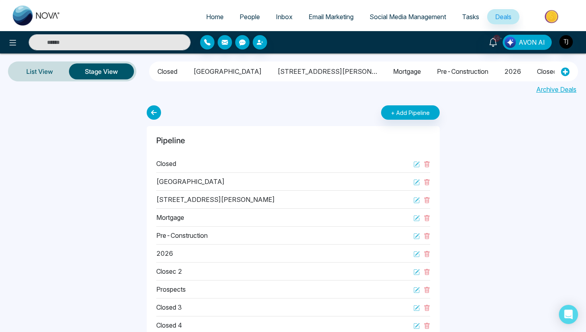
scroll to position [0, 234]
click at [561, 71] on li "[DATE]" at bounding box center [572, 70] width 22 height 14
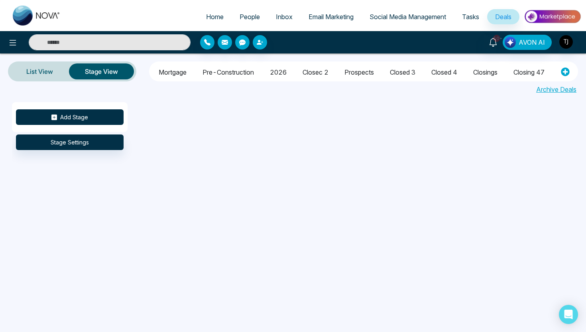
click at [98, 112] on button "Add Stage" at bounding box center [70, 117] width 108 height 16
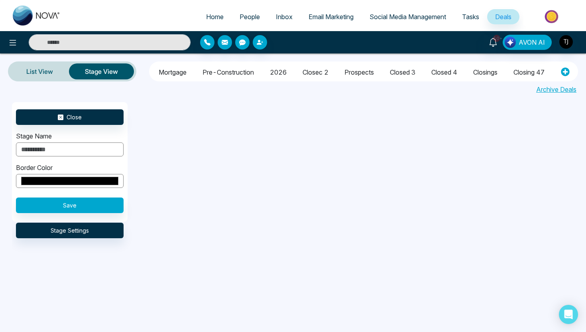
click at [68, 147] on input "text" at bounding box center [70, 149] width 108 height 14
type input "*"
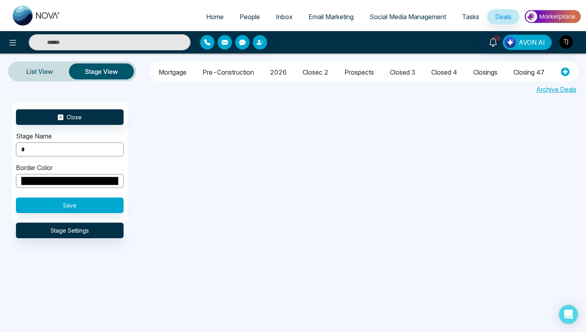
click at [139, 162] on div "Close Stage Name * Border Color ******* Save Stage Settings" at bounding box center [305, 193] width 586 height 183
click at [106, 187] on input "*******" at bounding box center [70, 181] width 108 height 14
type input "*******"
click at [112, 205] on button "Save" at bounding box center [70, 205] width 108 height 16
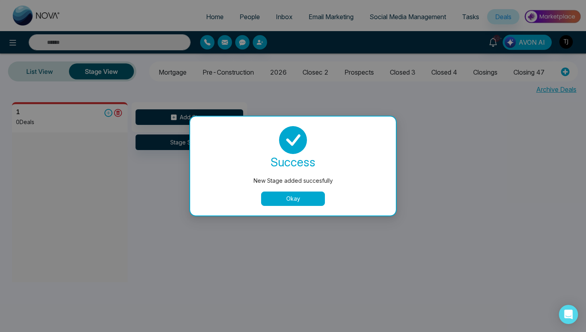
click at [282, 195] on button "Okay" at bounding box center [293, 198] width 64 height 14
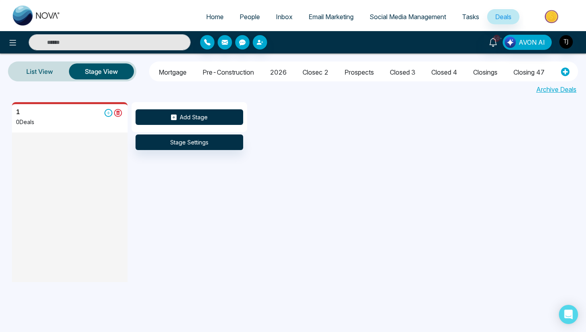
click at [193, 117] on button "Add Stage" at bounding box center [190, 117] width 108 height 16
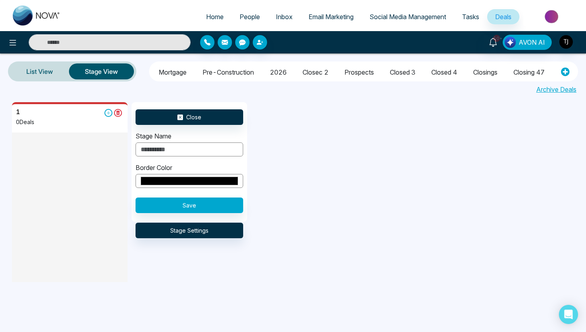
click at [206, 154] on input "text" at bounding box center [190, 149] width 108 height 14
type input "*"
click at [198, 205] on button "Save" at bounding box center [190, 205] width 108 height 16
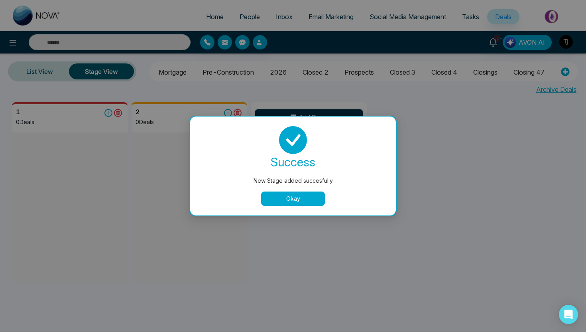
click at [295, 199] on button "Okay" at bounding box center [293, 198] width 64 height 14
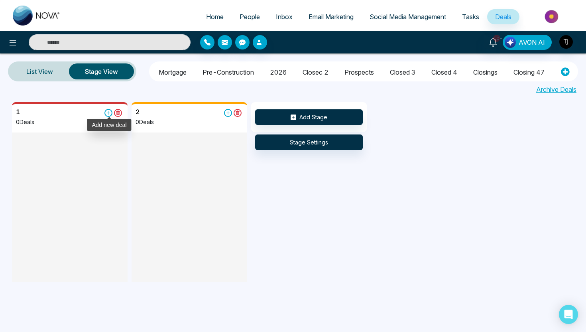
click at [107, 113] on icon at bounding box center [108, 113] width 8 height 8
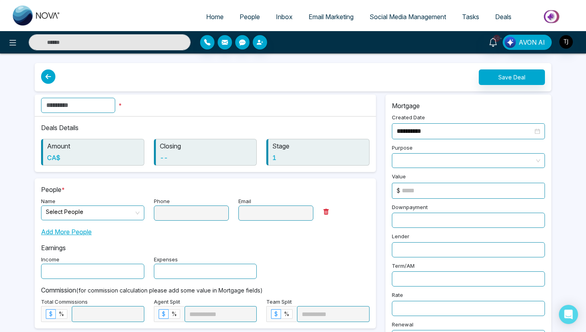
click at [91, 104] on input "text" at bounding box center [78, 105] width 74 height 15
click at [88, 215] on input "search" at bounding box center [90, 212] width 88 height 12
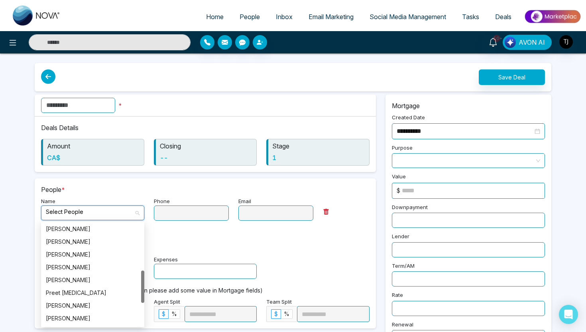
scroll to position [147, 0]
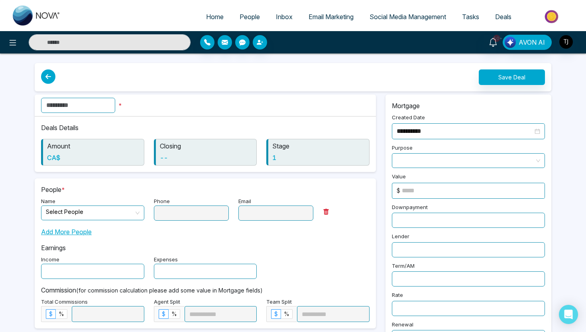
click at [246, 243] on p "Earnings" at bounding box center [205, 248] width 329 height 10
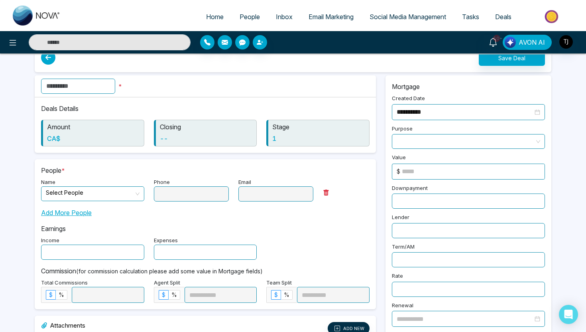
scroll to position [6, 0]
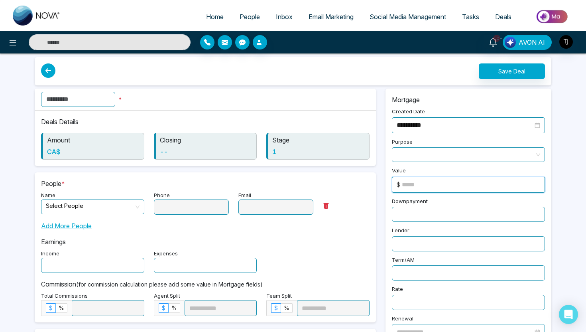
click at [421, 183] on input at bounding box center [473, 184] width 143 height 15
type input "*"
type input "***"
click at [432, 212] on input "text" at bounding box center [468, 214] width 153 height 15
type input "**"
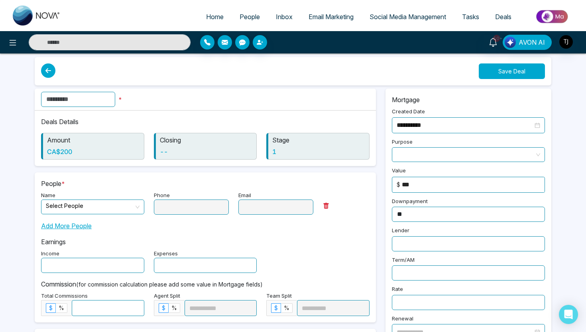
click at [537, 69] on button "Save Deal" at bounding box center [512, 71] width 66 height 16
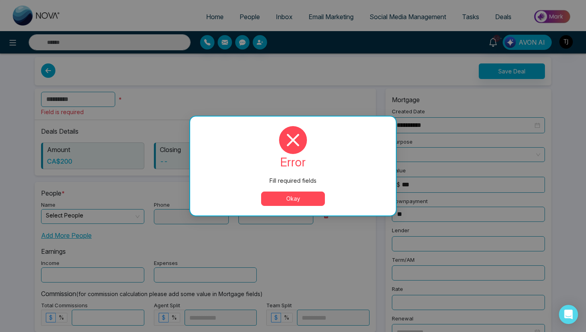
click at [311, 201] on button "Okay" at bounding box center [293, 198] width 64 height 14
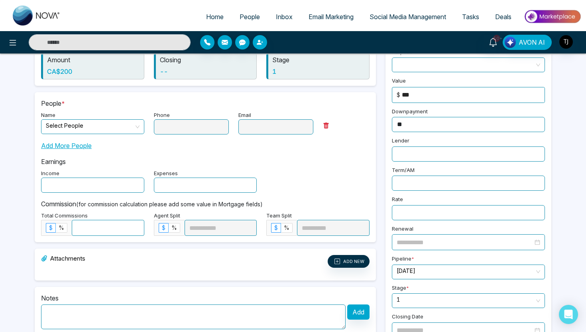
scroll to position [112, 0]
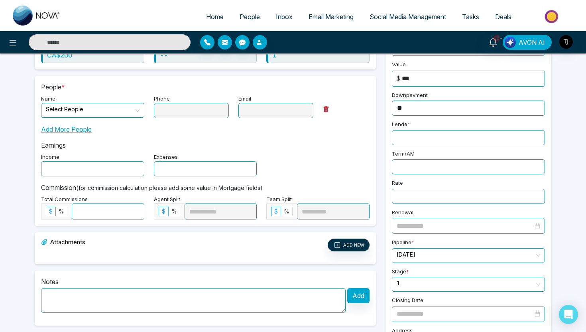
click at [117, 115] on input "search" at bounding box center [90, 109] width 88 height 12
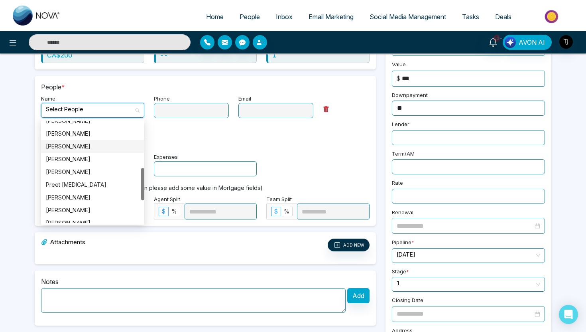
click at [85, 147] on div "[PERSON_NAME]" at bounding box center [93, 146] width 94 height 9
type input "**********"
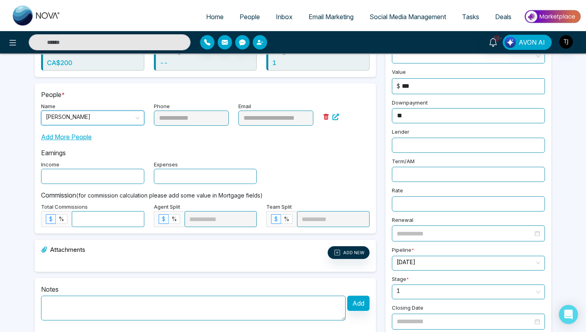
scroll to position [0, 0]
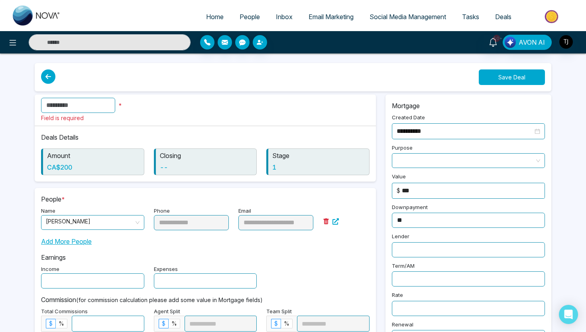
click at [523, 74] on button "Save Deal" at bounding box center [512, 77] width 66 height 16
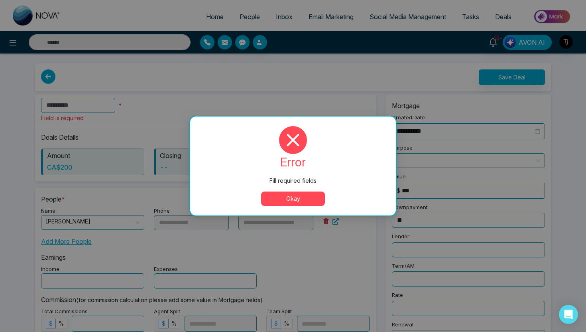
click at [281, 191] on div "error Fill required fields Okay" at bounding box center [293, 166] width 187 height 80
click at [281, 200] on button "Okay" at bounding box center [293, 198] width 64 height 14
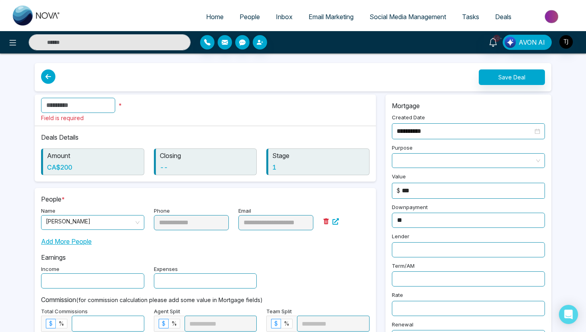
click at [63, 105] on input "text" at bounding box center [78, 105] width 74 height 15
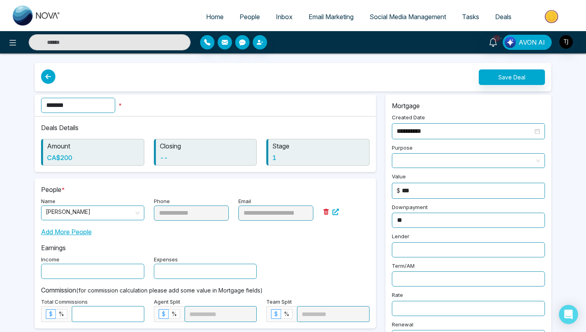
type input "*******"
click at [513, 77] on button "Save Deal" at bounding box center [512, 77] width 66 height 16
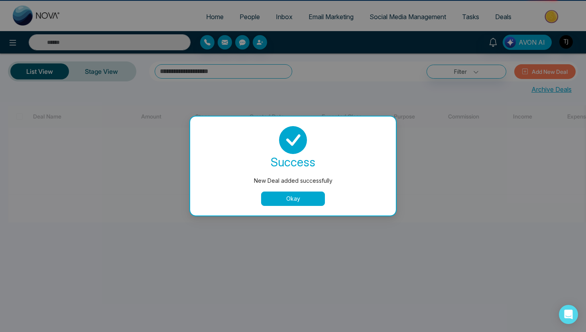
click at [293, 198] on button "Okay" at bounding box center [293, 198] width 64 height 14
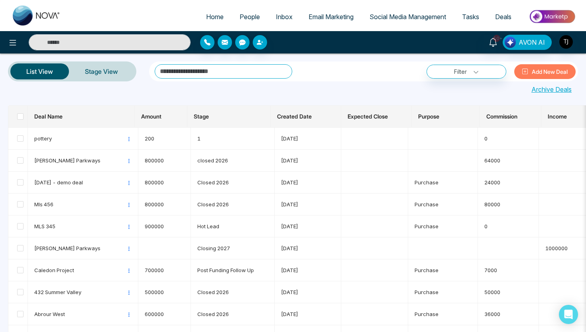
click at [510, 15] on span "Deals" at bounding box center [503, 17] width 16 height 8
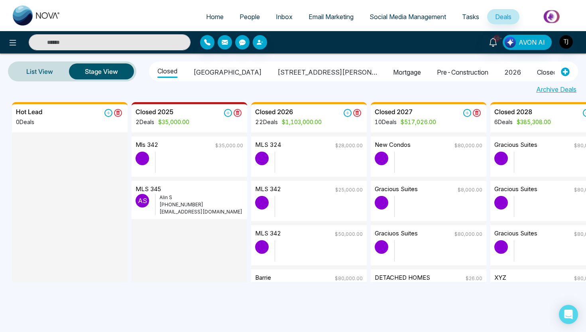
click at [240, 13] on span "People" at bounding box center [250, 17] width 20 height 8
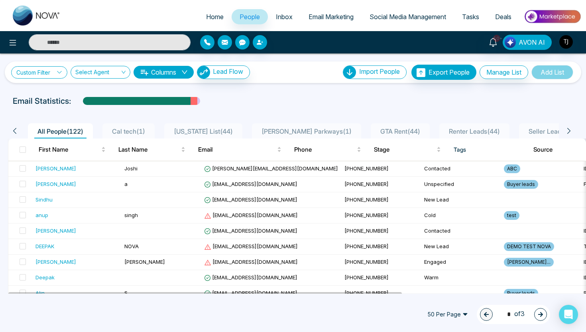
click at [40, 77] on link "Custom Filter" at bounding box center [39, 72] width 56 height 12
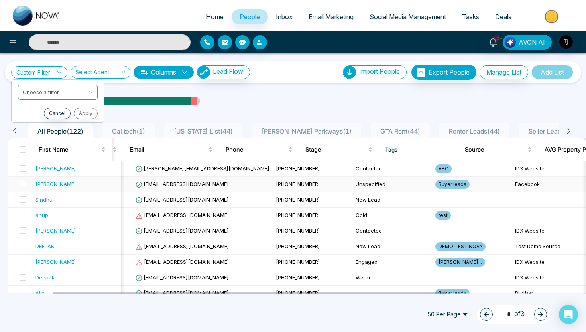
scroll to position [0, 69]
click at [51, 73] on link "Custom Filter" at bounding box center [39, 72] width 56 height 12
click at [49, 77] on link "Custom Filter" at bounding box center [39, 72] width 56 height 12
click at [41, 94] on input "search" at bounding box center [55, 91] width 65 height 12
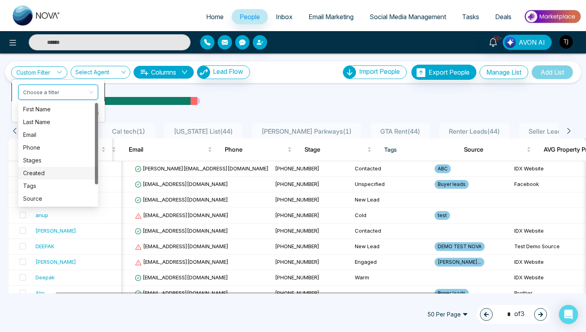
click at [37, 165] on div "Stages" at bounding box center [58, 160] width 80 height 13
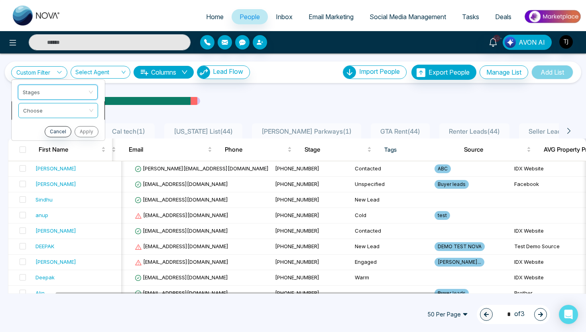
click at [57, 108] on input "search" at bounding box center [55, 109] width 65 height 12
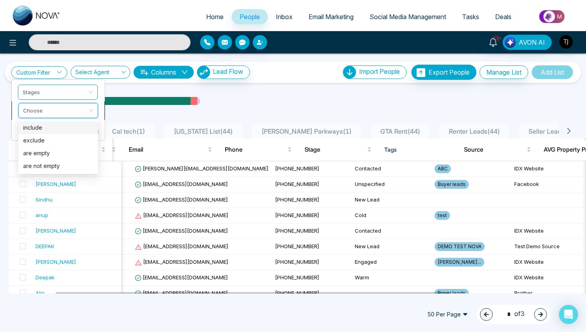
click at [53, 128] on div "include" at bounding box center [58, 127] width 70 height 9
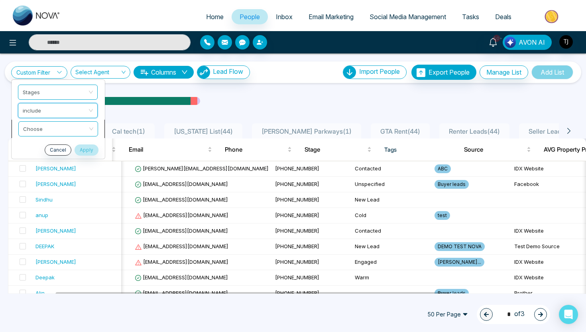
click at [54, 127] on input "search" at bounding box center [55, 128] width 65 height 12
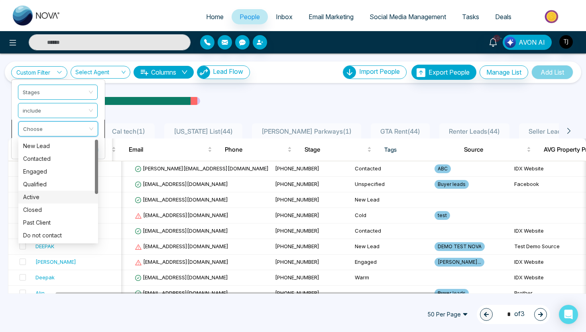
click at [43, 194] on div "Active" at bounding box center [58, 197] width 70 height 9
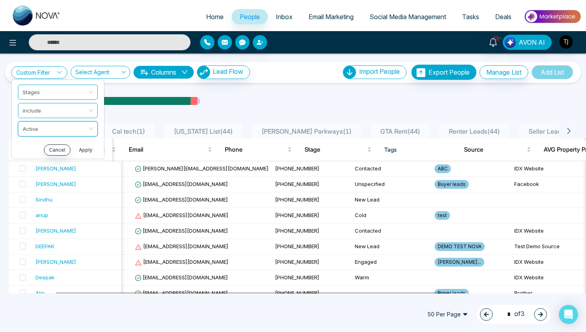
click at [85, 151] on button "Apply" at bounding box center [86, 149] width 24 height 11
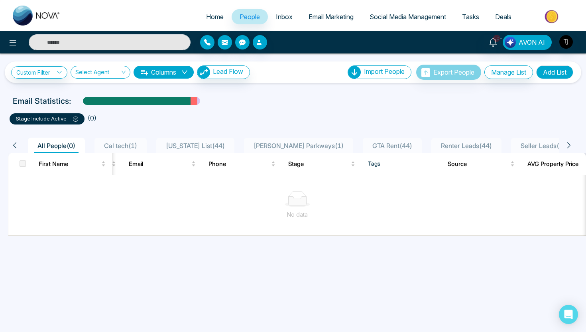
click at [75, 122] on p "stage include Active" at bounding box center [47, 119] width 62 height 8
click at [56, 72] on link "Custom Filter" at bounding box center [39, 72] width 56 height 12
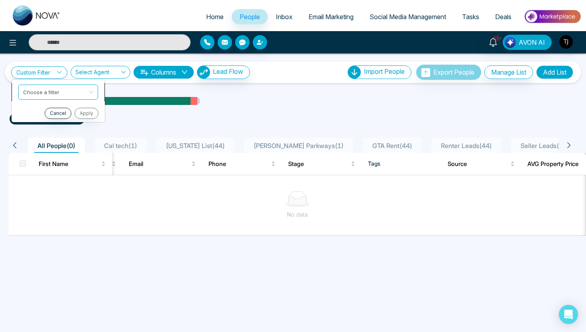
click at [52, 91] on input "search" at bounding box center [55, 91] width 65 height 12
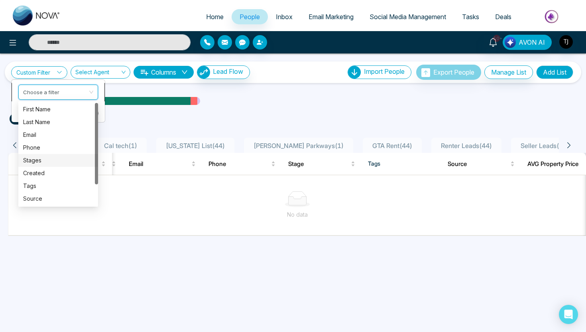
click at [44, 164] on div "Stages" at bounding box center [58, 160] width 70 height 9
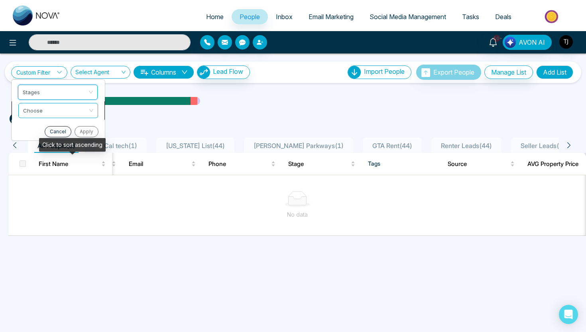
click at [54, 112] on input "search" at bounding box center [55, 109] width 65 height 12
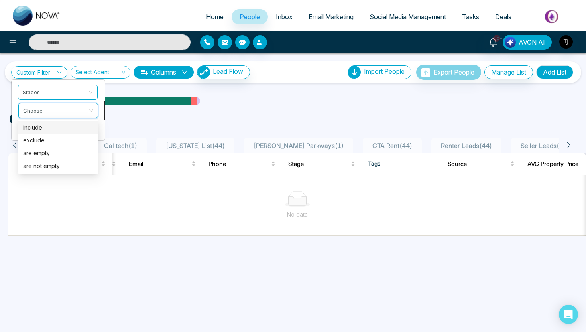
click at [54, 125] on div "include" at bounding box center [58, 127] width 70 height 9
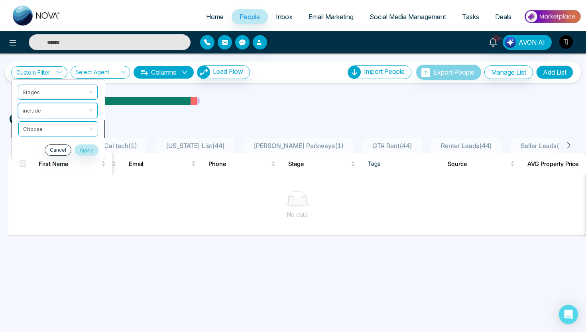
click at [57, 136] on li "Choose" at bounding box center [58, 129] width 93 height 18
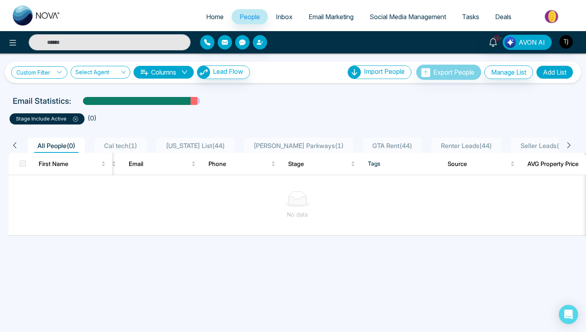
click at [48, 69] on link "Custom Filter" at bounding box center [39, 72] width 56 height 12
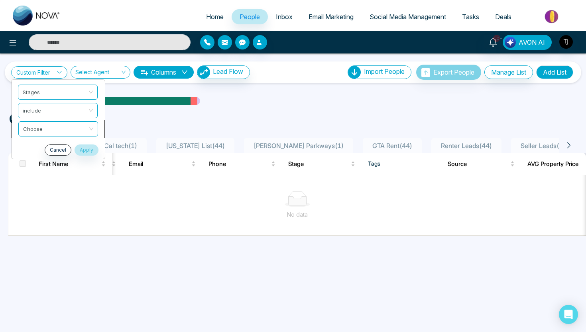
click at [46, 127] on input "search" at bounding box center [55, 128] width 65 height 12
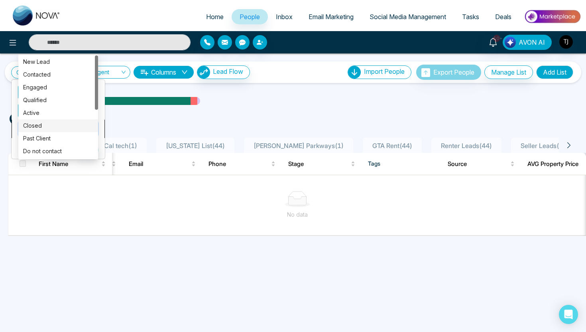
click at [44, 127] on div "Closed" at bounding box center [58, 125] width 70 height 9
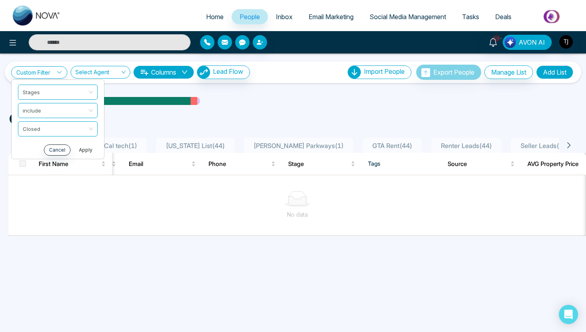
click at [91, 148] on button "Apply" at bounding box center [86, 149] width 24 height 11
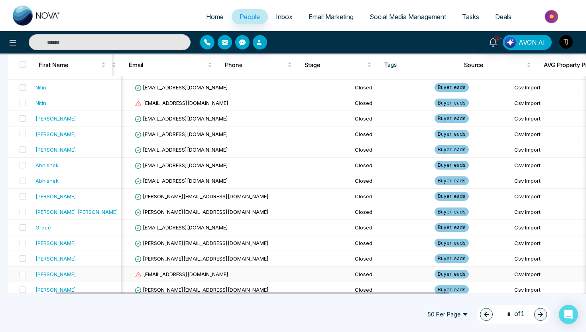
scroll to position [0, 0]
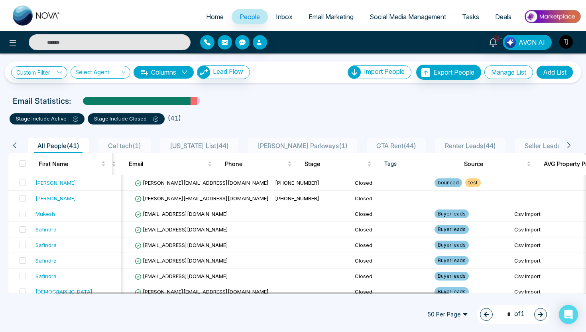
click at [501, 18] on span "Deals" at bounding box center [503, 17] width 16 height 8
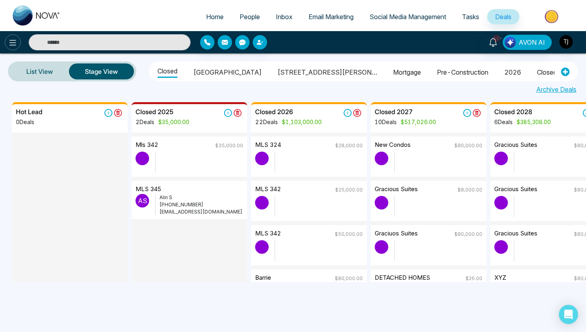
click at [10, 45] on icon at bounding box center [13, 43] width 7 height 6
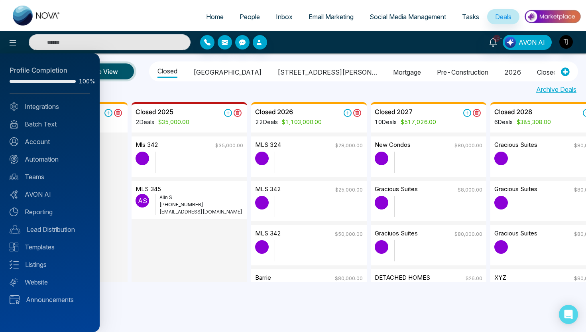
click at [72, 113] on div "Profile Completion 100% Integrations Batch Text Account Automation Teams AVON A…" at bounding box center [50, 192] width 100 height 278
click at [49, 141] on link "Account" at bounding box center [50, 142] width 81 height 10
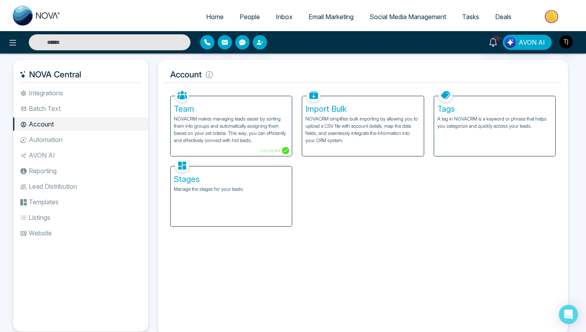
click at [222, 183] on h5 "Stages" at bounding box center [231, 179] width 115 height 10
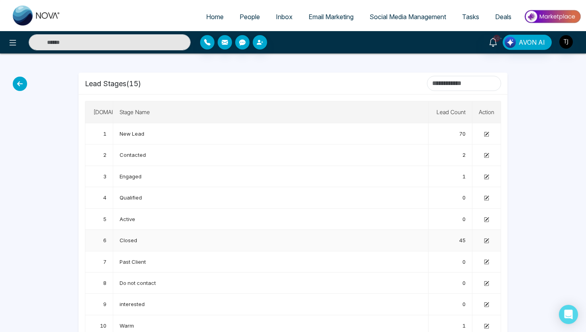
scroll to position [117, 0]
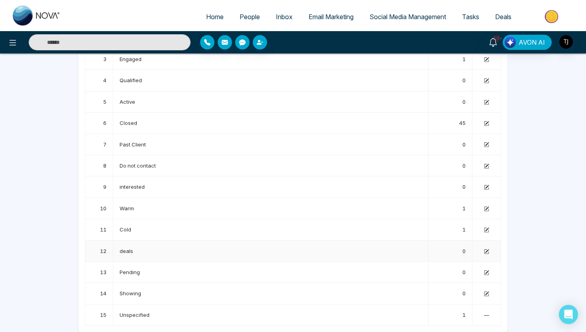
click at [485, 246] on td at bounding box center [486, 250] width 29 height 21
click at [485, 249] on icon at bounding box center [486, 251] width 5 height 5
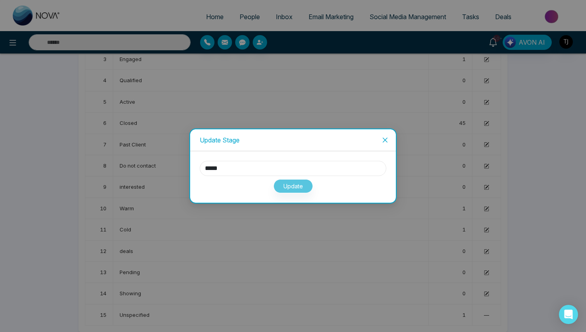
drag, startPoint x: 239, startPoint y: 173, endPoint x: 183, endPoint y: 172, distance: 56.2
click at [183, 172] on div "Update Stage ***** Update" at bounding box center [293, 166] width 586 height 332
type input "*********"
click at [298, 184] on button "Update" at bounding box center [292, 186] width 39 height 14
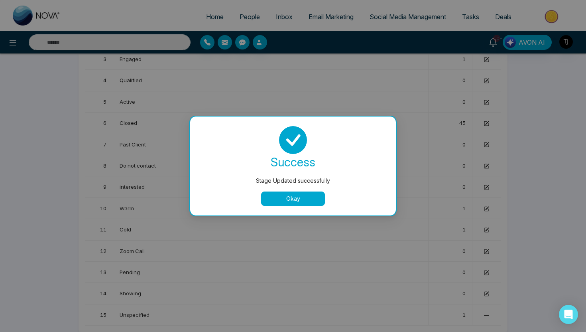
click at [274, 200] on button "Okay" at bounding box center [293, 198] width 64 height 14
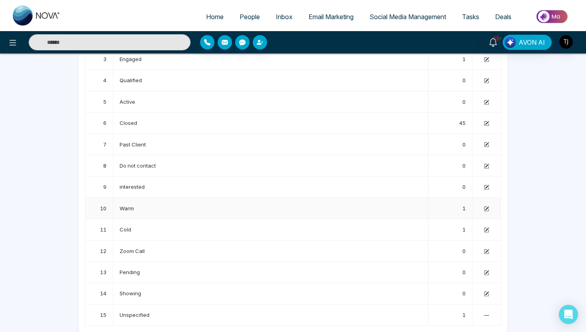
scroll to position [0, 0]
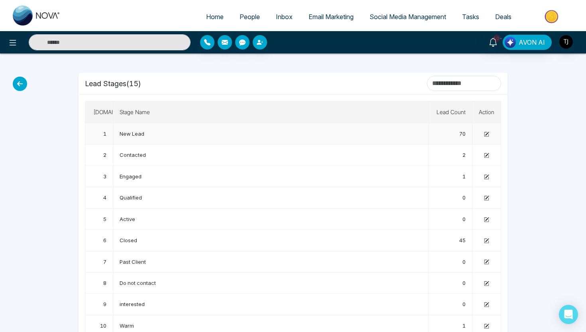
click at [133, 134] on span "New Lead" at bounding box center [132, 133] width 25 height 6
click at [462, 132] on span "70" at bounding box center [462, 133] width 6 height 6
click at [10, 41] on icon at bounding box center [13, 43] width 10 height 10
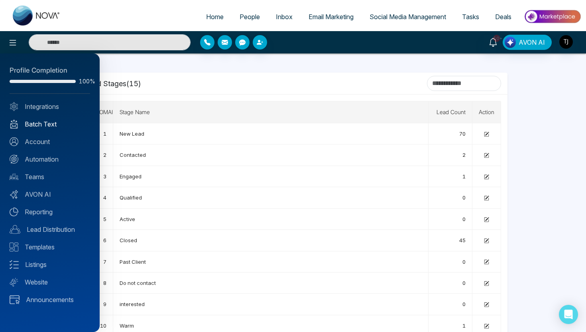
click at [32, 122] on link "Batch Text" at bounding box center [50, 124] width 81 height 10
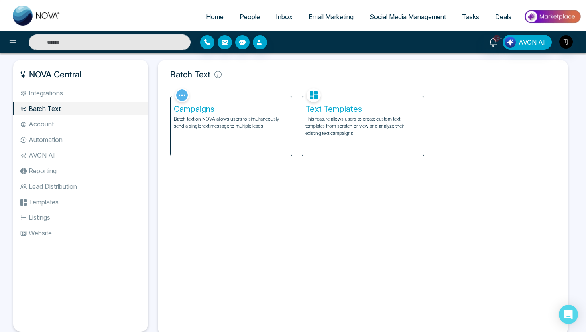
click at [208, 12] on link "Home" at bounding box center [214, 16] width 33 height 15
select select "*"
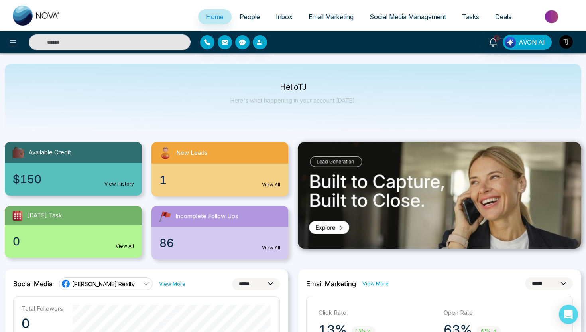
click at [567, 50] on div "10+ AVON AI" at bounding box center [293, 42] width 586 height 16
click at [567, 46] on img "button" at bounding box center [566, 42] width 14 height 14
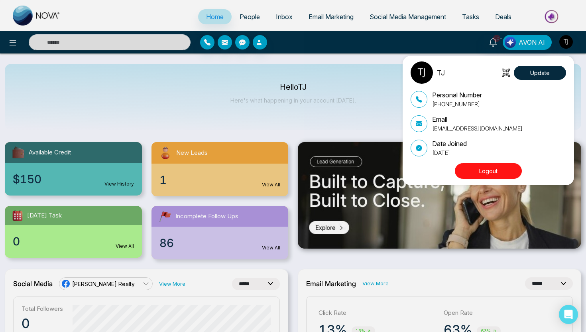
click at [361, 100] on div "TJ Update Personal Number [PHONE_NUMBER] Email [EMAIL_ADDRESS][DOMAIN_NAME] Dat…" at bounding box center [293, 166] width 586 height 332
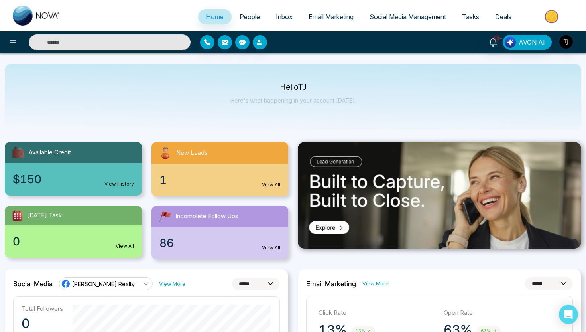
click at [336, 20] on span "Email Marketing" at bounding box center [331, 17] width 45 height 8
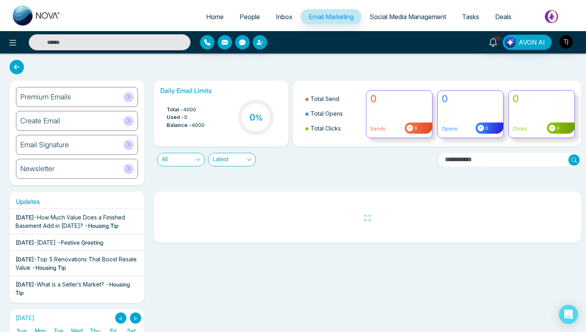
click at [79, 99] on div "Premium Emails" at bounding box center [77, 97] width 122 height 20
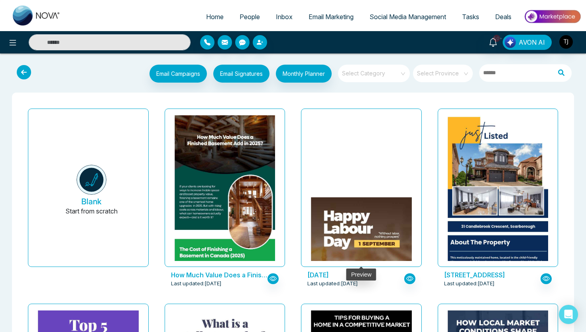
click at [343, 197] on img at bounding box center [361, 260] width 201 height 126
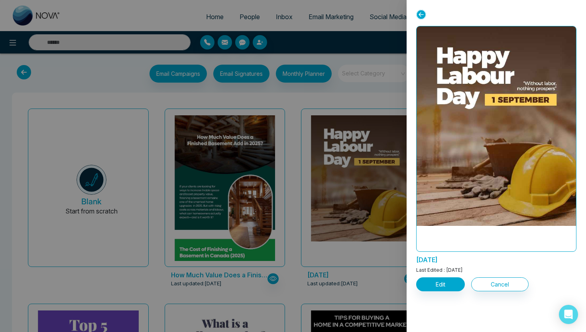
click at [251, 146] on div at bounding box center [293, 166] width 586 height 332
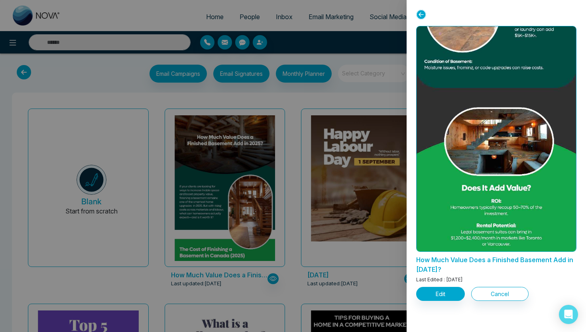
scroll to position [608, 0]
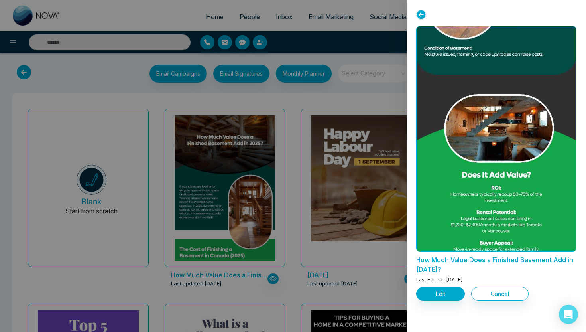
click at [328, 97] on div at bounding box center [293, 166] width 586 height 332
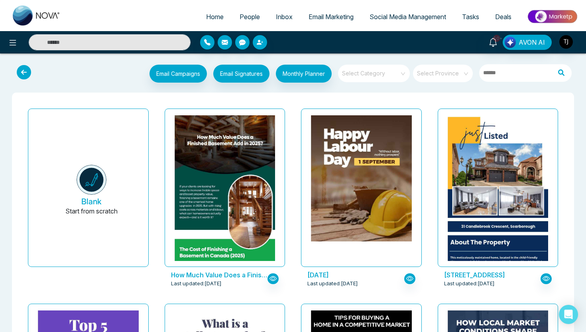
click at [402, 16] on span "Social Media Management" at bounding box center [408, 17] width 77 height 8
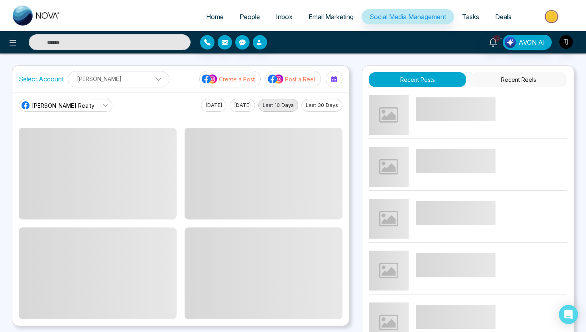
click at [226, 83] on button "Create a Post" at bounding box center [229, 79] width 61 height 17
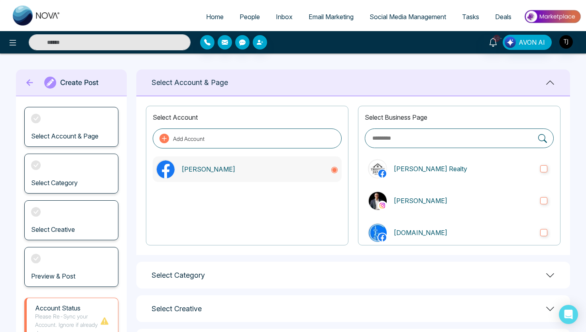
scroll to position [71, 0]
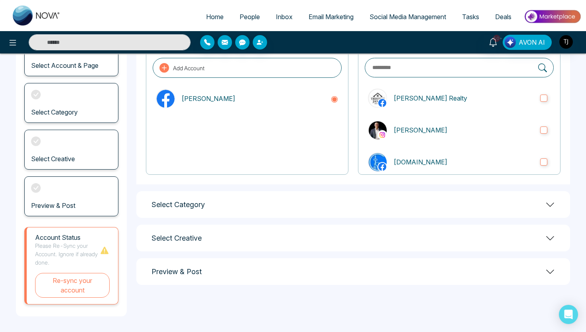
click at [266, 207] on div "Select Category" at bounding box center [353, 204] width 434 height 27
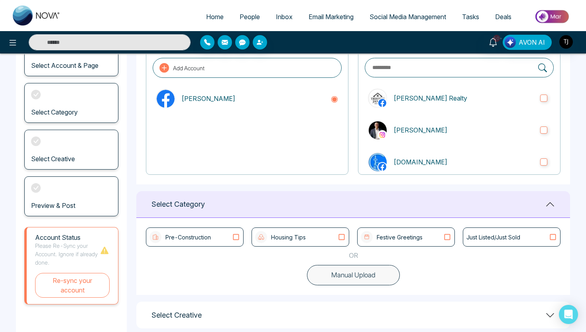
click at [435, 238] on div "Festive Greetings" at bounding box center [406, 237] width 90 height 12
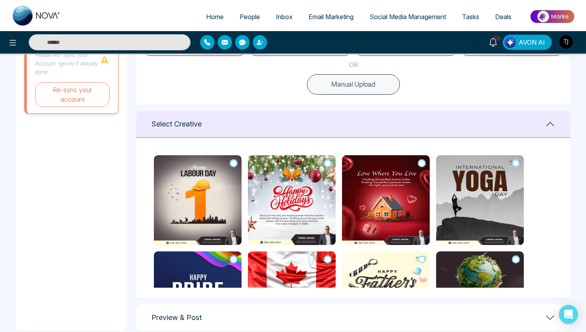
scroll to position [215, 0]
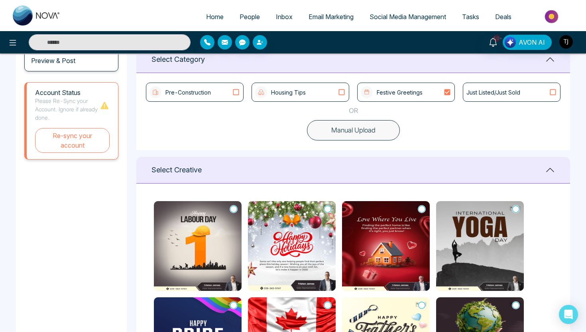
click at [207, 17] on span "Home" at bounding box center [215, 17] width 18 height 8
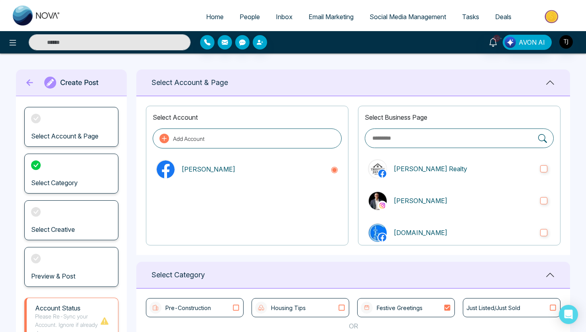
select select "*"
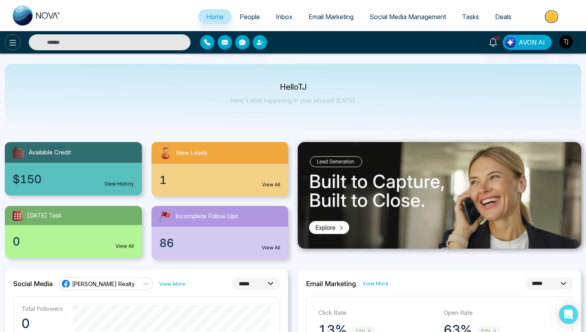
click at [8, 37] on button at bounding box center [13, 42] width 16 height 16
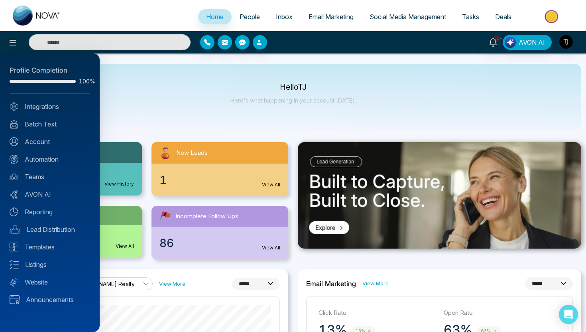
click at [41, 206] on div "Profile Completion 100% Integrations Batch Text Account Automation Teams AVON A…" at bounding box center [50, 192] width 100 height 278
click at [42, 211] on link "Reporting" at bounding box center [50, 212] width 81 height 10
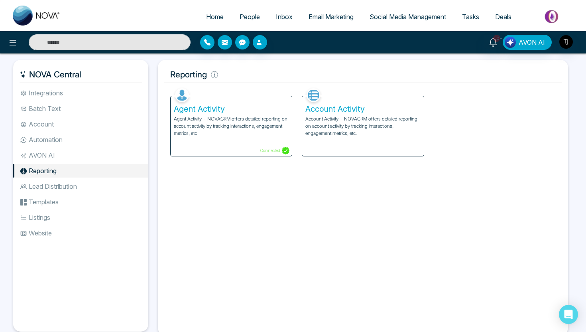
click at [211, 138] on div "Agent Activity Agent Activity - NOVACRM offers detailed reporting on account ac…" at bounding box center [231, 126] width 121 height 60
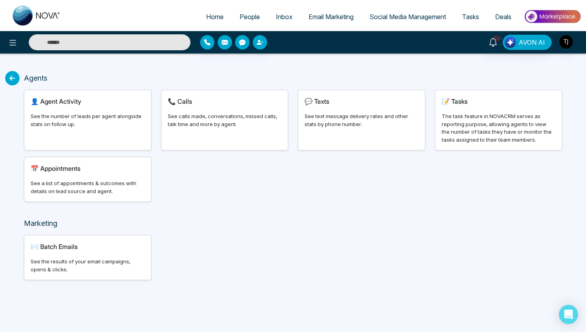
click at [104, 103] on div "👤 Agent Activity" at bounding box center [88, 101] width 114 height 10
select select "***"
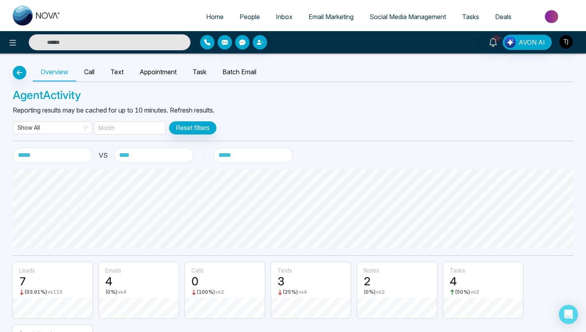
scroll to position [80, 0]
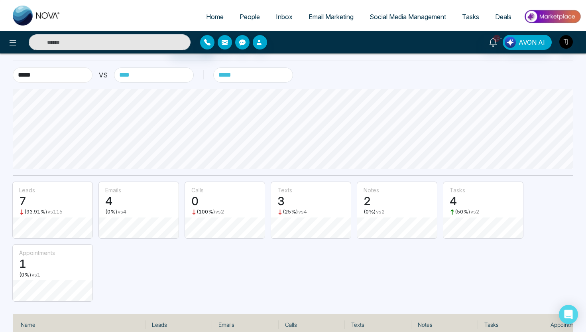
click at [74, 75] on select "**********" at bounding box center [53, 74] width 80 height 15
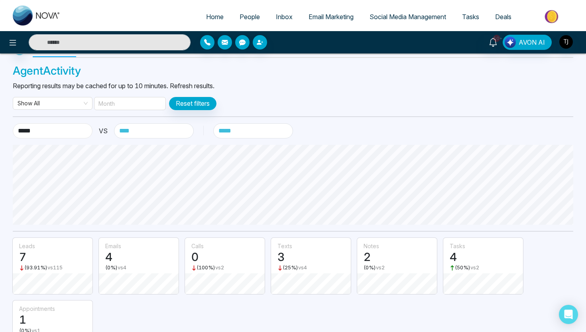
scroll to position [0, 0]
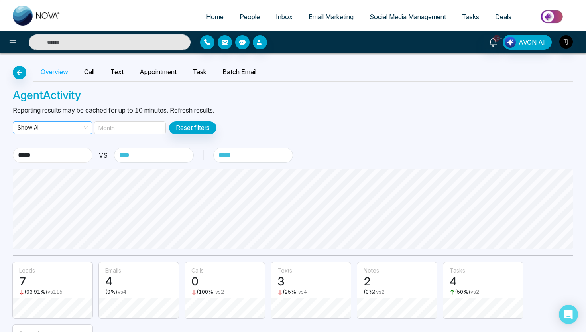
click at [61, 127] on span "Show All" at bounding box center [53, 128] width 70 height 12
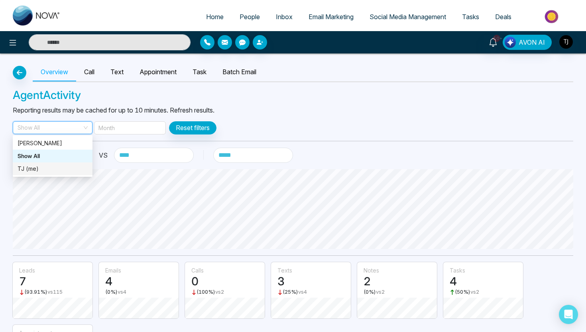
click at [35, 173] on div "TJ (me)" at bounding box center [53, 168] width 80 height 13
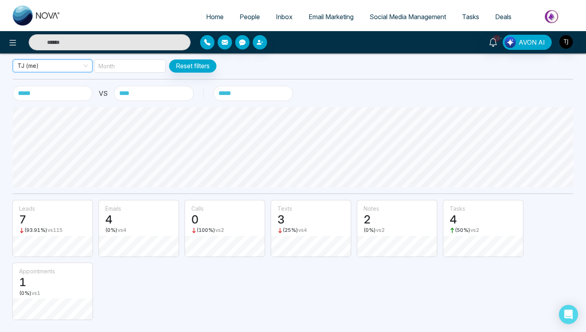
scroll to position [73, 0]
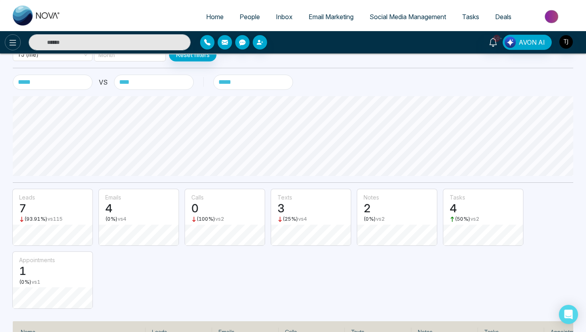
click at [14, 39] on icon at bounding box center [13, 43] width 10 height 10
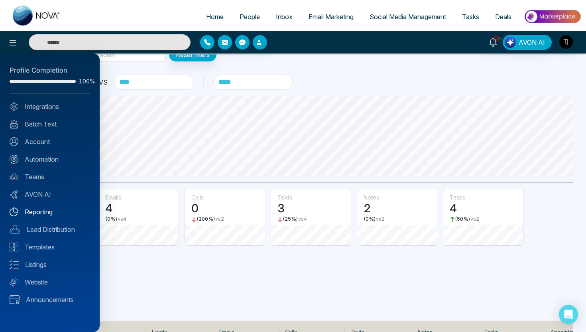
click at [37, 212] on link "Reporting" at bounding box center [50, 212] width 81 height 10
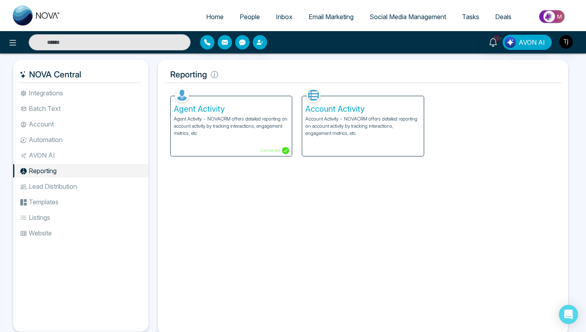
click at [352, 120] on p "Account Activity - NOVACRM offers detailed reporting on account activity by tra…" at bounding box center [362, 126] width 115 height 22
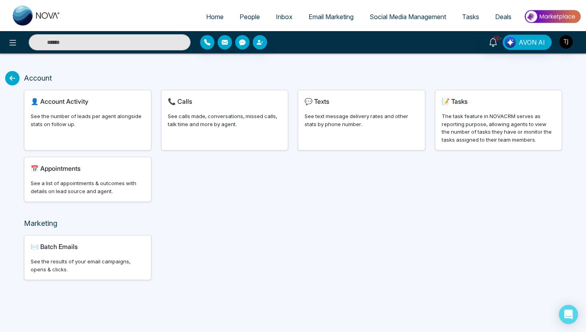
click at [103, 117] on div "See the number of leads per agent alongside stats on follow up." at bounding box center [88, 120] width 114 height 16
select select "***"
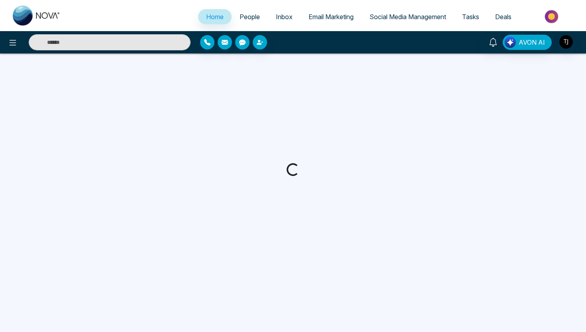
select select "*"
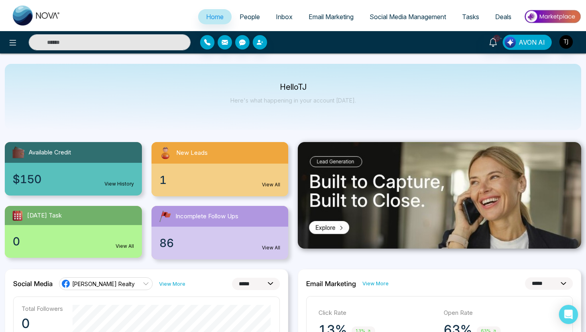
click at [546, 15] on img at bounding box center [552, 17] width 58 height 18
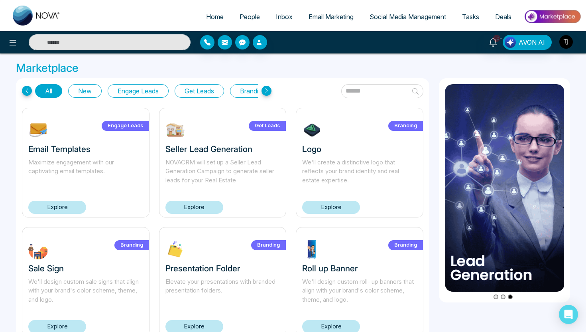
click at [62, 205] on link "Explore" at bounding box center [57, 207] width 58 height 13
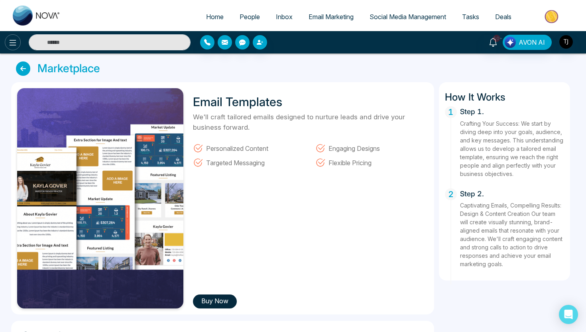
click at [7, 44] on button at bounding box center [13, 42] width 16 height 16
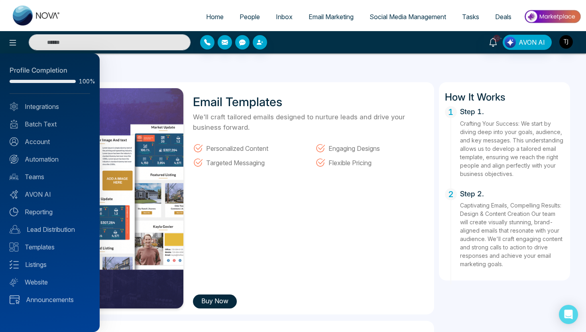
click at [130, 78] on div at bounding box center [293, 166] width 586 height 332
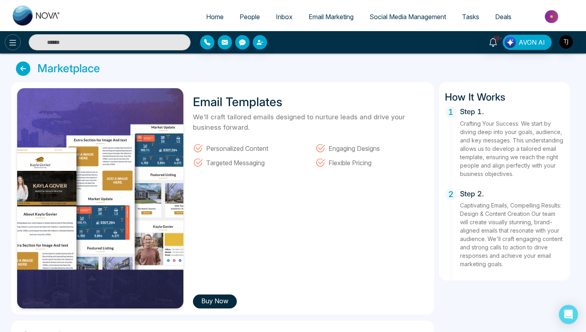
click at [6, 45] on button at bounding box center [13, 42] width 16 height 16
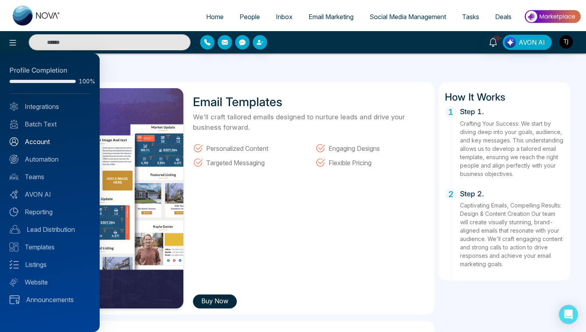
click at [40, 141] on link "Account" at bounding box center [50, 142] width 81 height 10
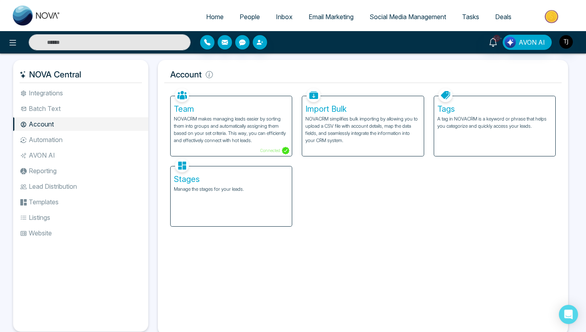
click at [208, 105] on h5 "Team" at bounding box center [231, 109] width 115 height 10
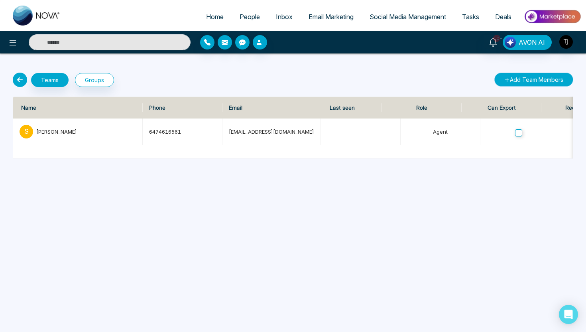
click at [529, 83] on button "Add Team Members" at bounding box center [533, 80] width 79 height 14
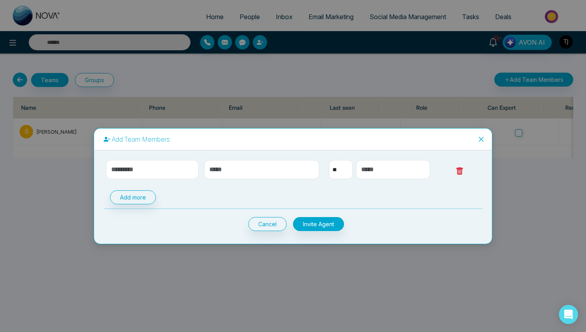
click at [114, 170] on input "text" at bounding box center [152, 169] width 92 height 19
click at [479, 140] on icon "close" at bounding box center [481, 139] width 6 height 6
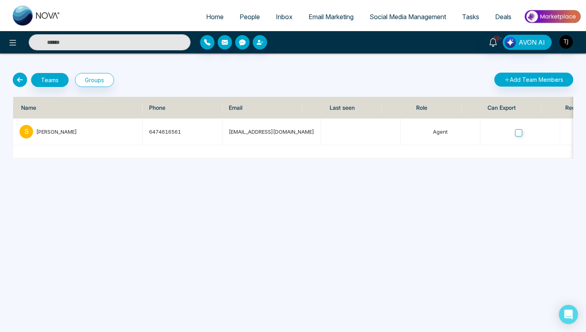
click at [256, 18] on link "People" at bounding box center [250, 16] width 36 height 15
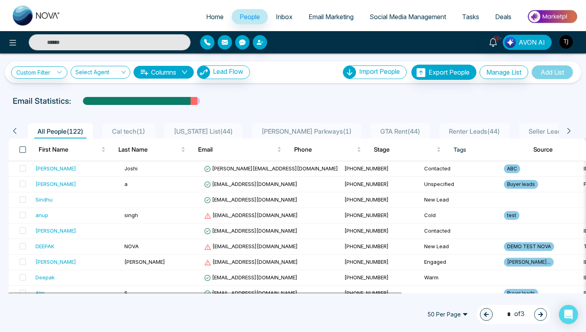
click at [22, 151] on span at bounding box center [23, 149] width 6 height 6
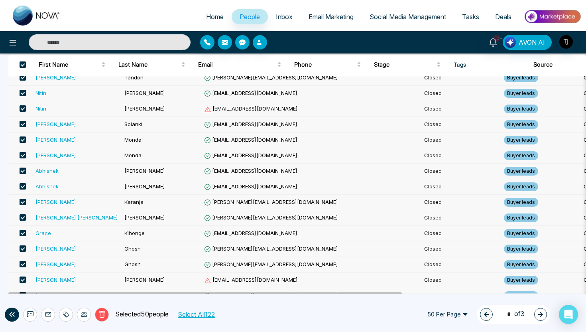
scroll to position [647, 0]
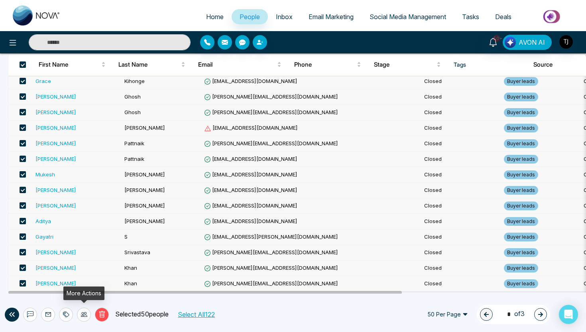
click at [87, 316] on icon at bounding box center [84, 314] width 6 height 5
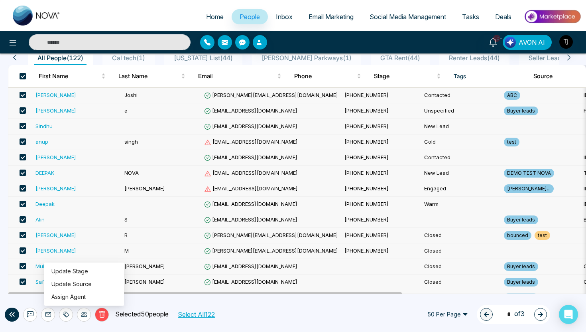
scroll to position [47, 0]
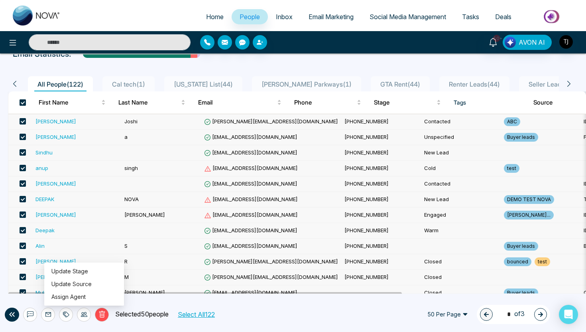
click at [23, 102] on span at bounding box center [23, 102] width 6 height 6
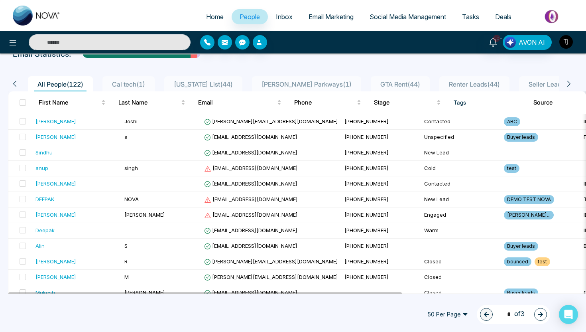
click at [565, 43] on img "button" at bounding box center [566, 42] width 14 height 14
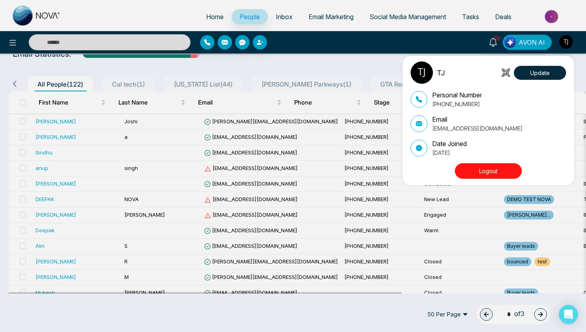
click at [494, 166] on button "Logout" at bounding box center [488, 171] width 67 height 16
